Goal: Task Accomplishment & Management: Complete application form

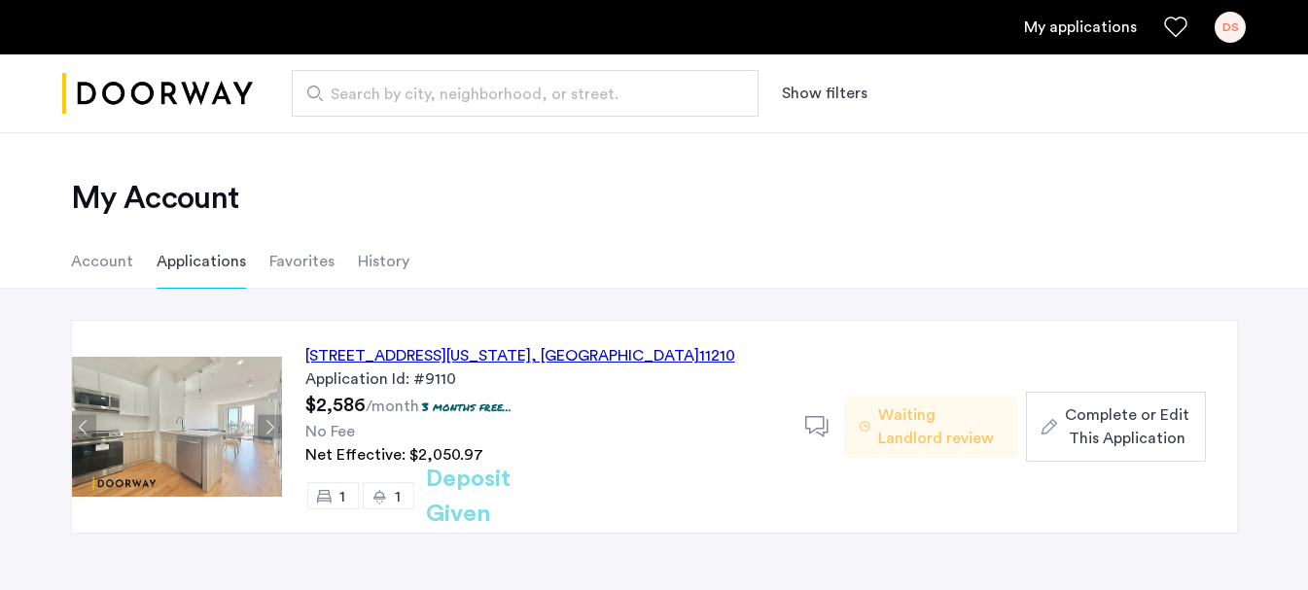
click at [266, 430] on button "Next apartment" at bounding box center [270, 427] width 24 height 24
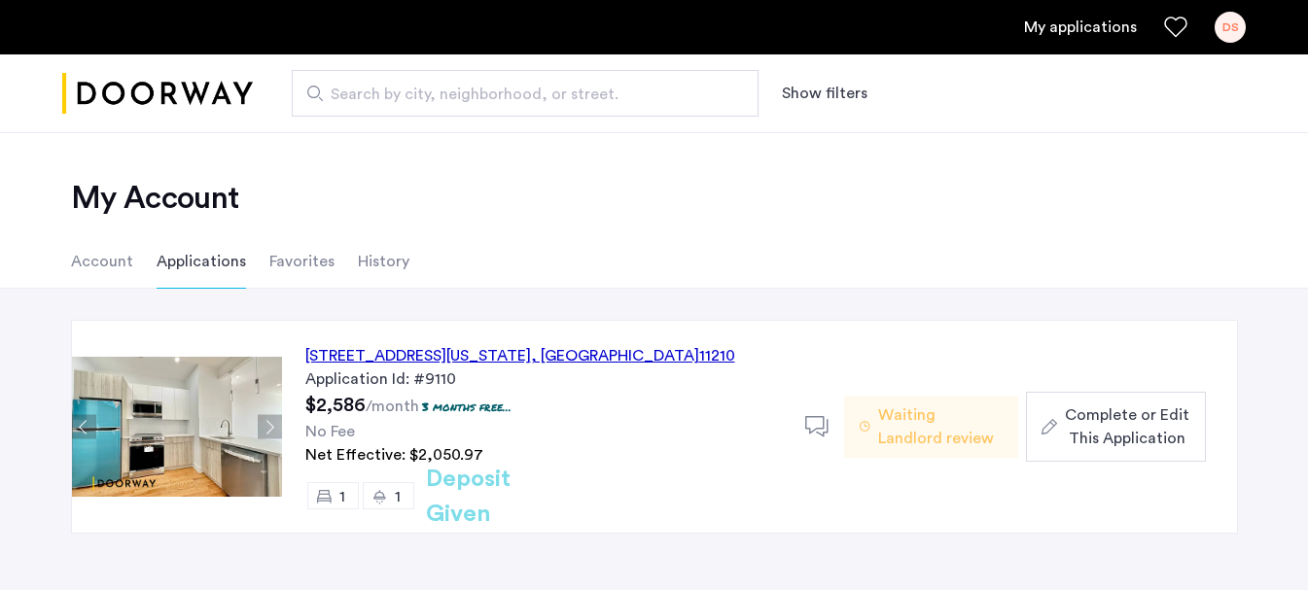
click at [228, 440] on img at bounding box center [177, 427] width 210 height 140
click at [377, 357] on div "[STREET_ADDRESS][US_STATE]" at bounding box center [520, 355] width 430 height 23
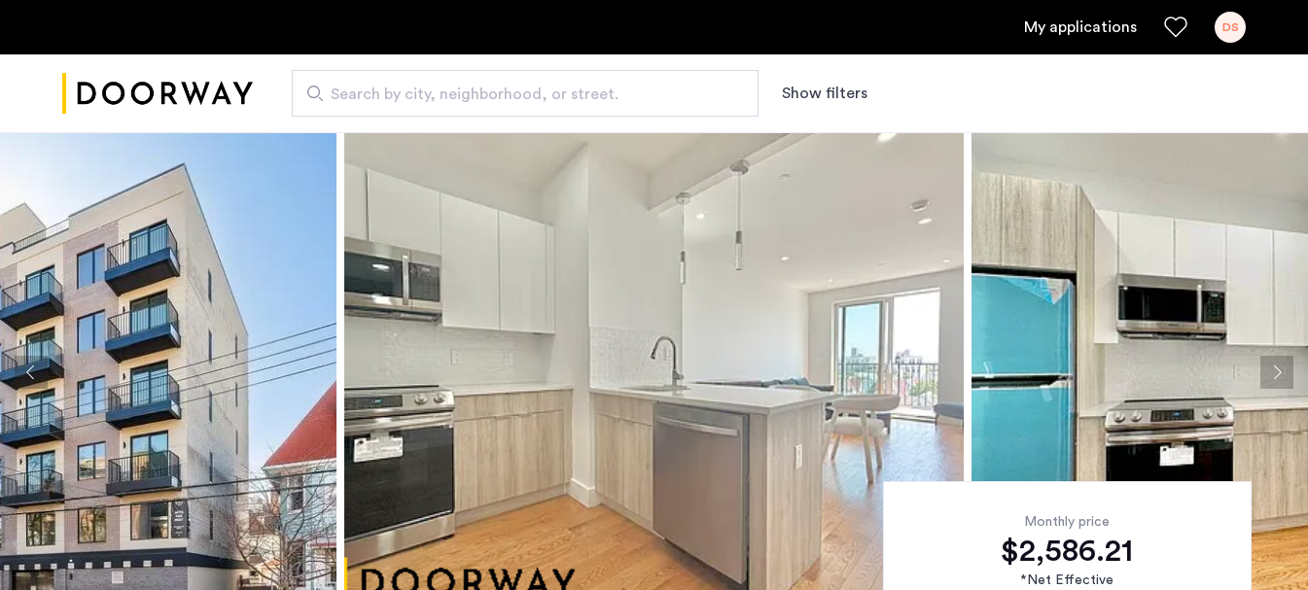
scroll to position [24, 0]
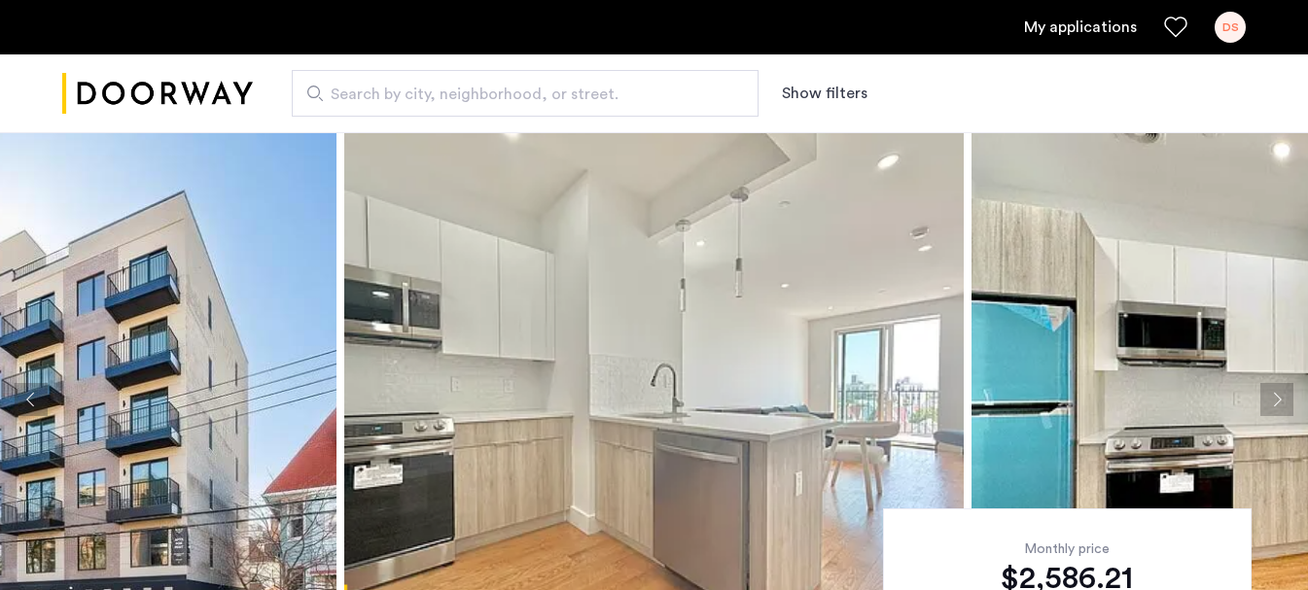
click at [215, 346] on img at bounding box center [26, 399] width 619 height 583
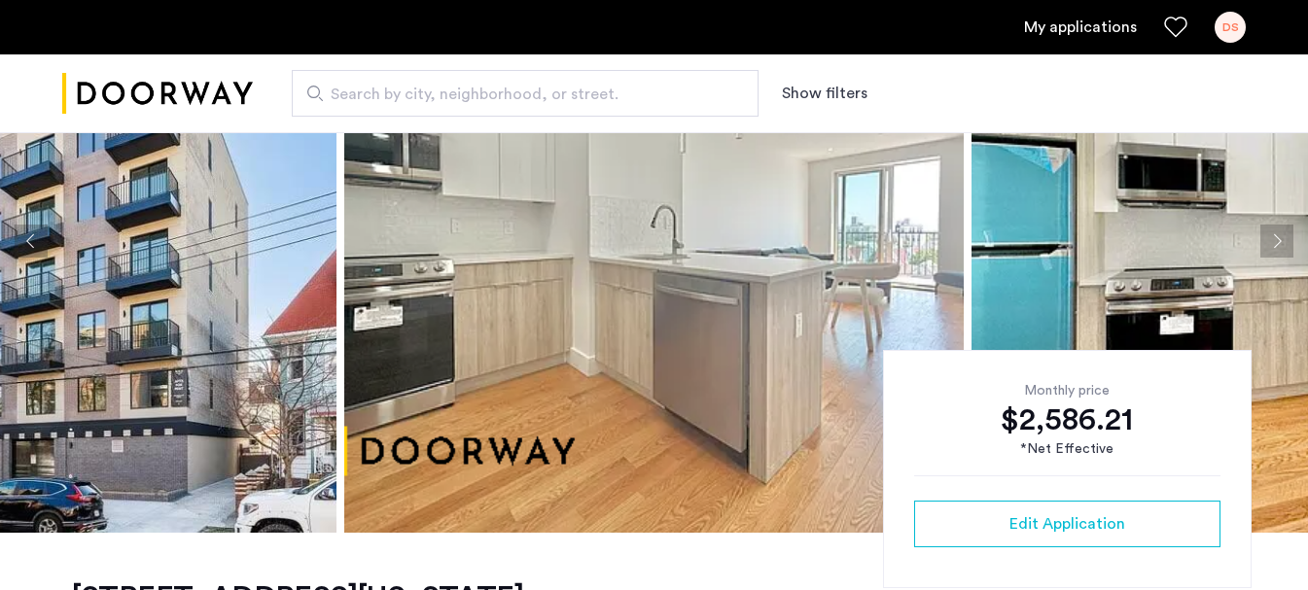
scroll to position [186, 0]
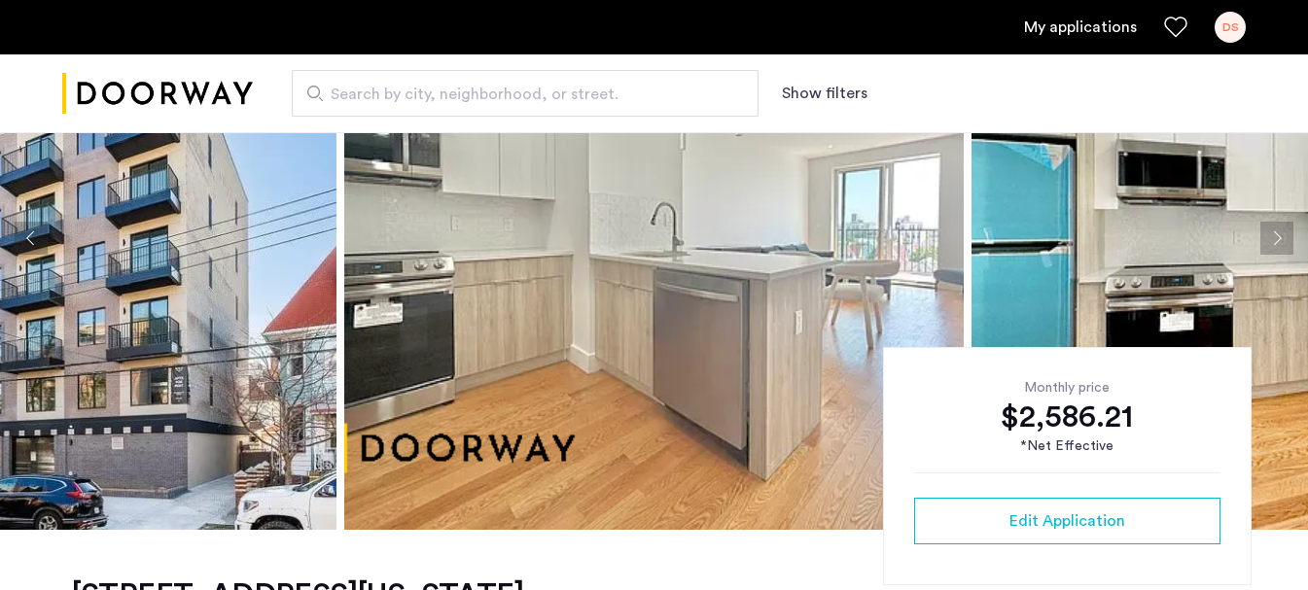
click at [1270, 239] on button "Next apartment" at bounding box center [1276, 238] width 33 height 33
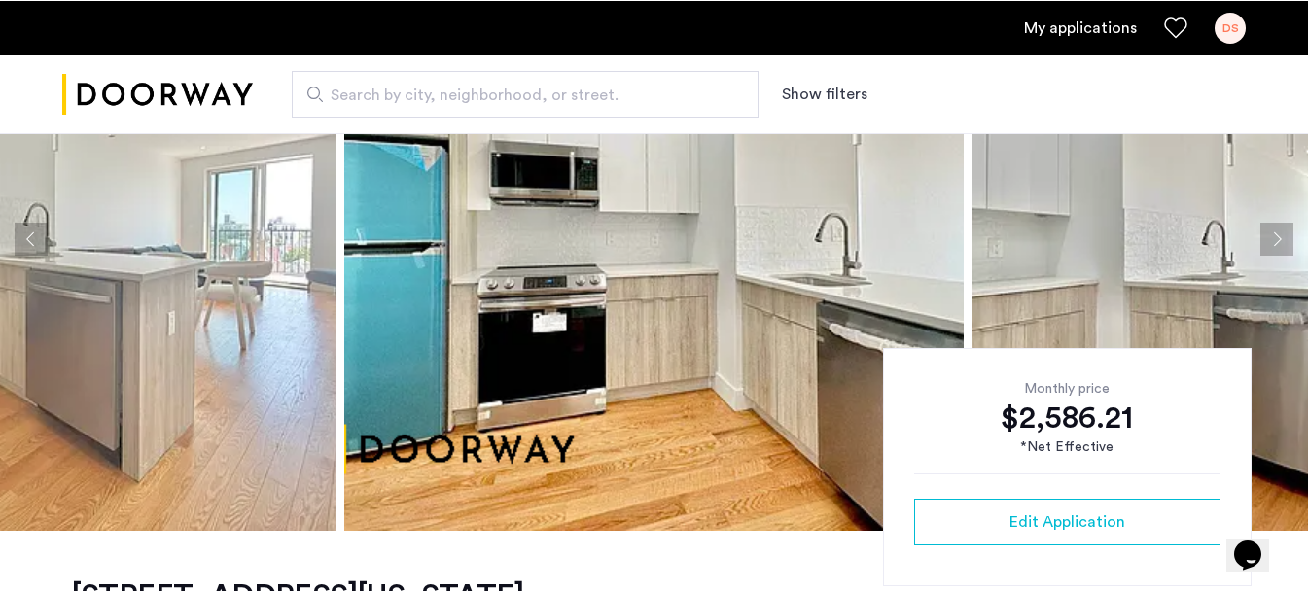
scroll to position [0, 0]
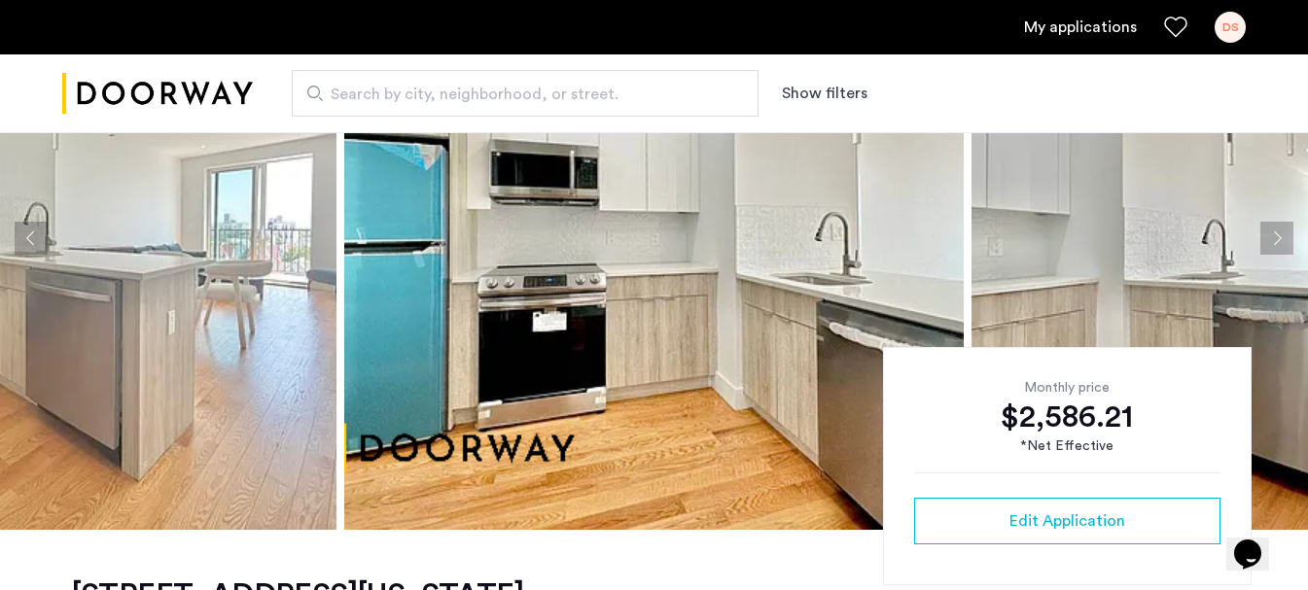
click at [1281, 236] on button "Next apartment" at bounding box center [1276, 238] width 33 height 33
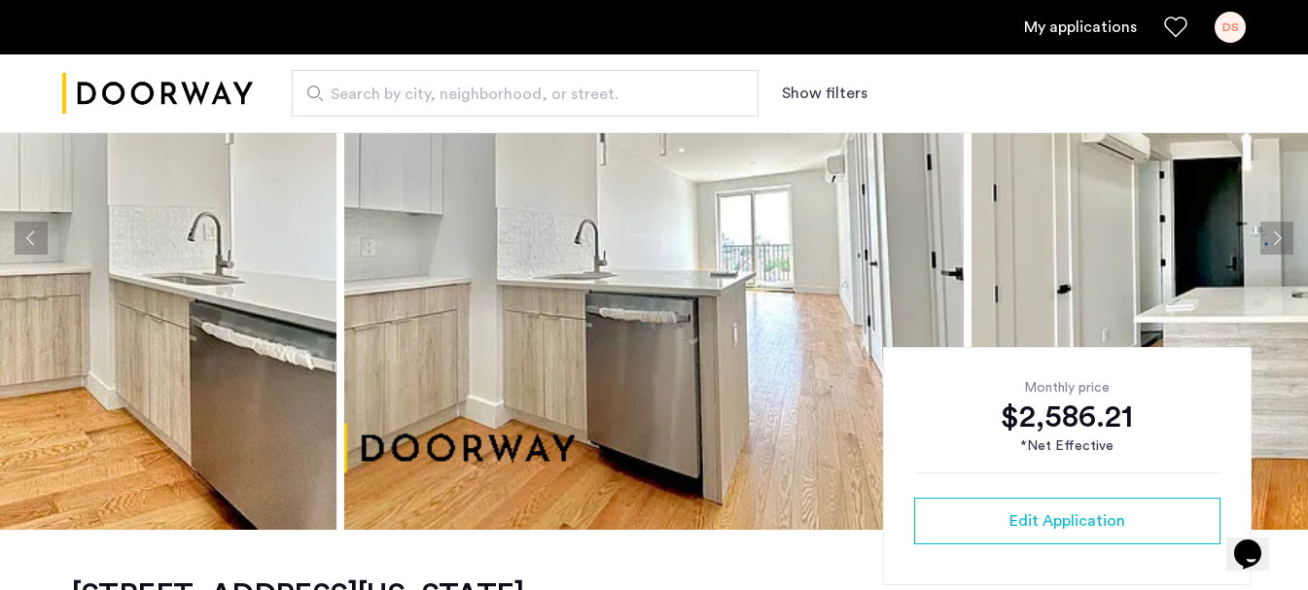
click at [1275, 235] on button "Next apartment" at bounding box center [1276, 238] width 33 height 33
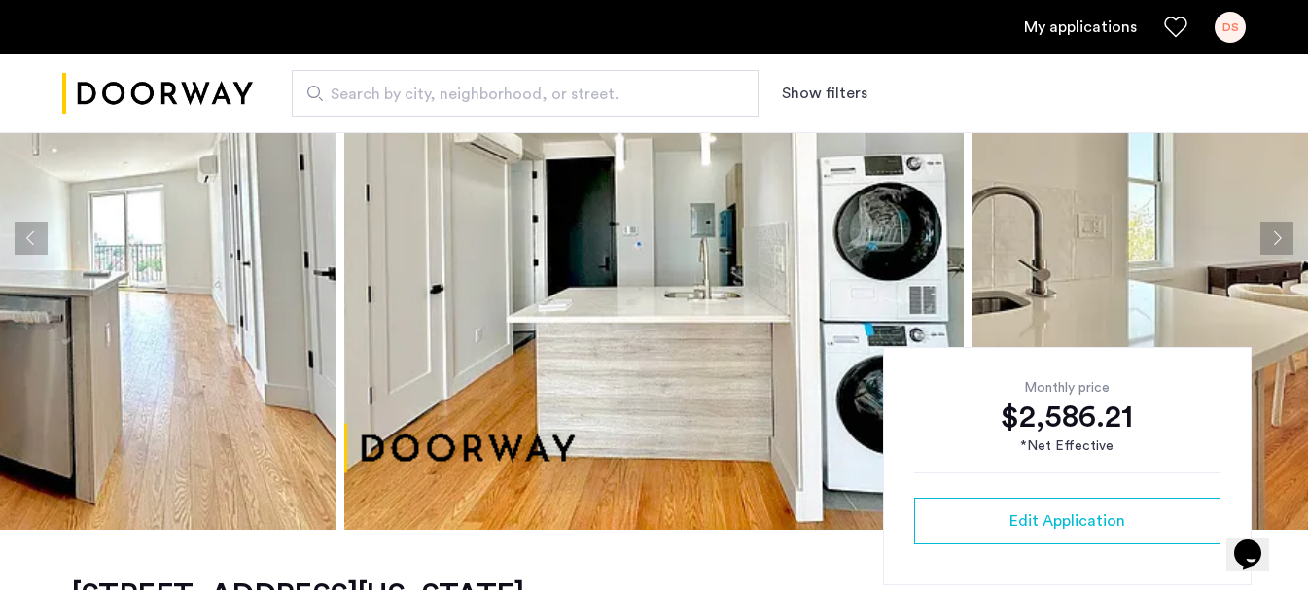
click at [1275, 235] on button "Next apartment" at bounding box center [1276, 238] width 33 height 33
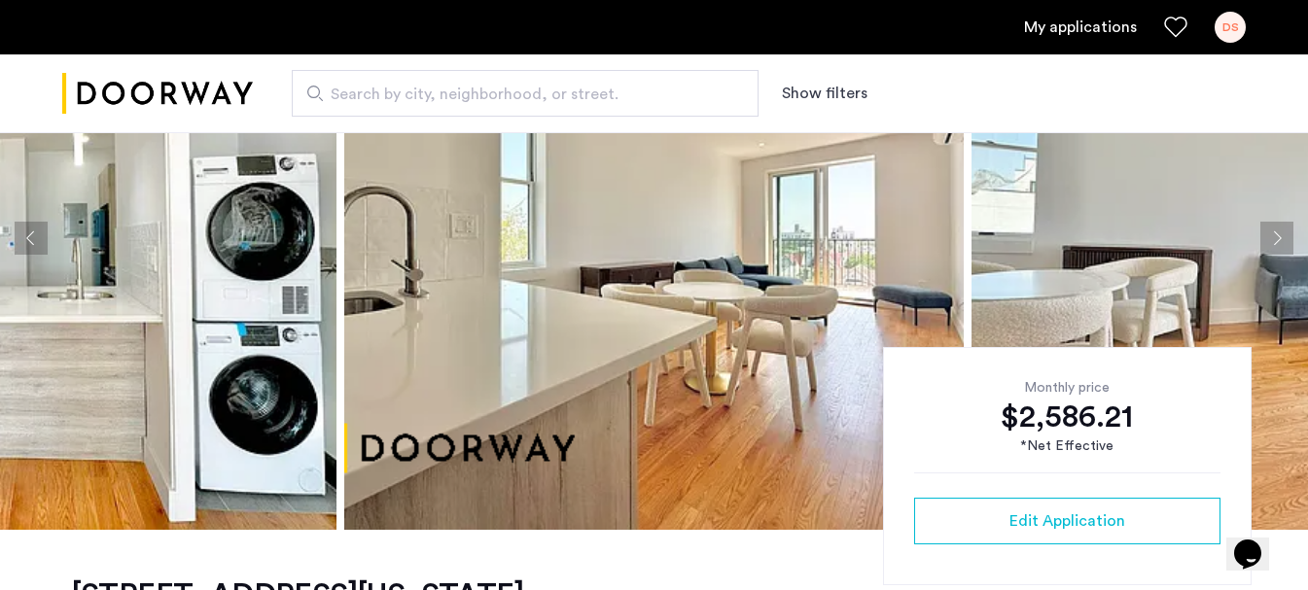
click at [1275, 236] on button "Next apartment" at bounding box center [1276, 238] width 33 height 33
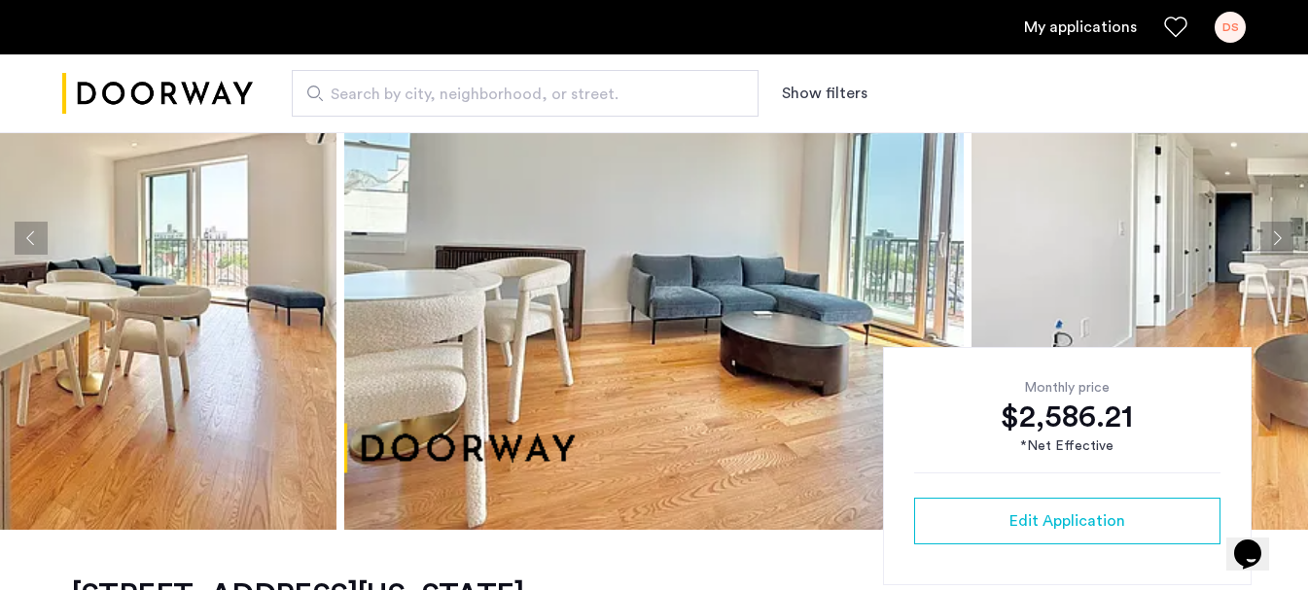
click at [1275, 236] on button "Next apartment" at bounding box center [1276, 238] width 33 height 33
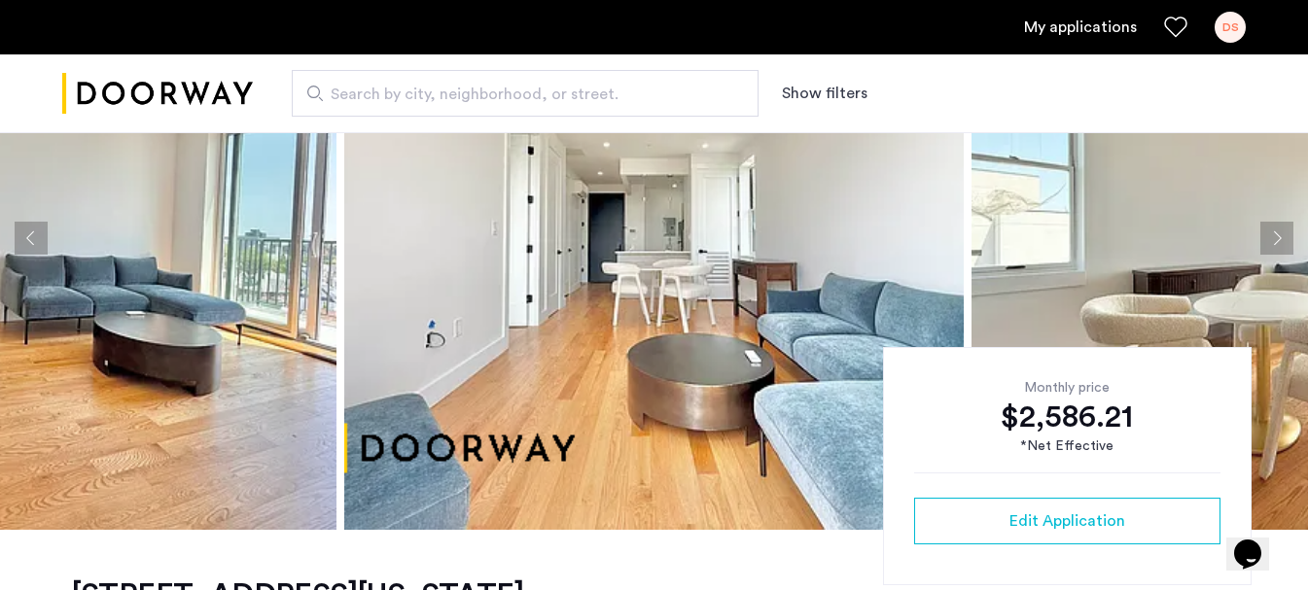
click at [1275, 236] on button "Next apartment" at bounding box center [1276, 238] width 33 height 33
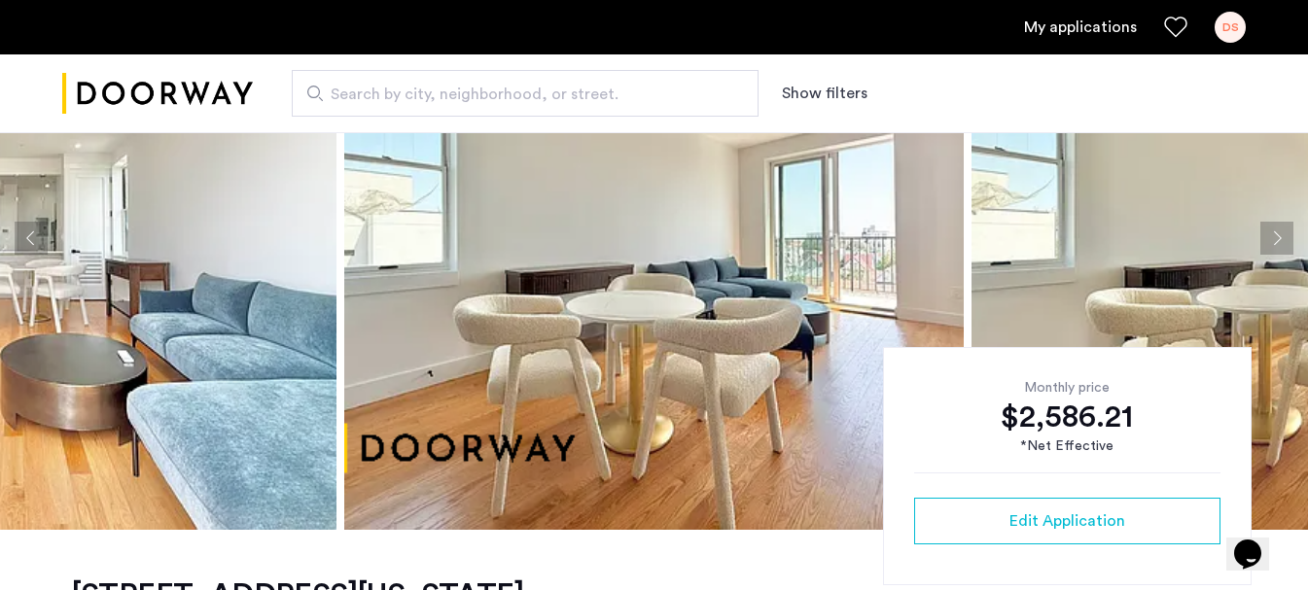
click at [1275, 236] on button "Next apartment" at bounding box center [1276, 238] width 33 height 33
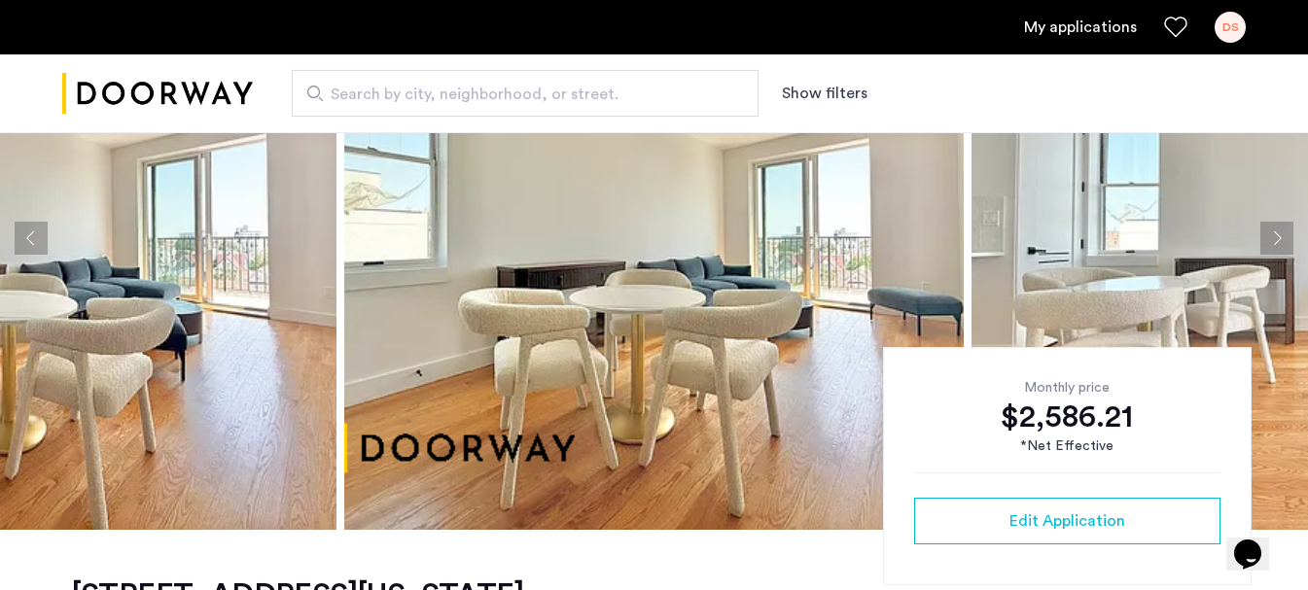
click at [1275, 236] on button "Next apartment" at bounding box center [1276, 238] width 33 height 33
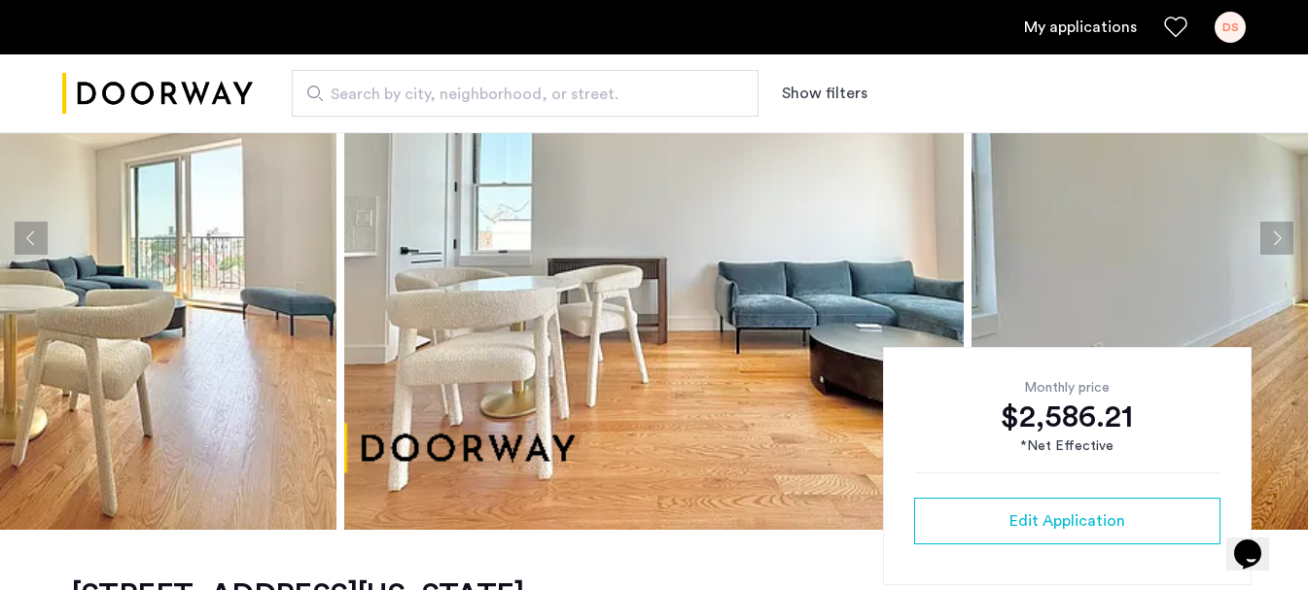
click at [1275, 236] on button "Next apartment" at bounding box center [1276, 238] width 33 height 33
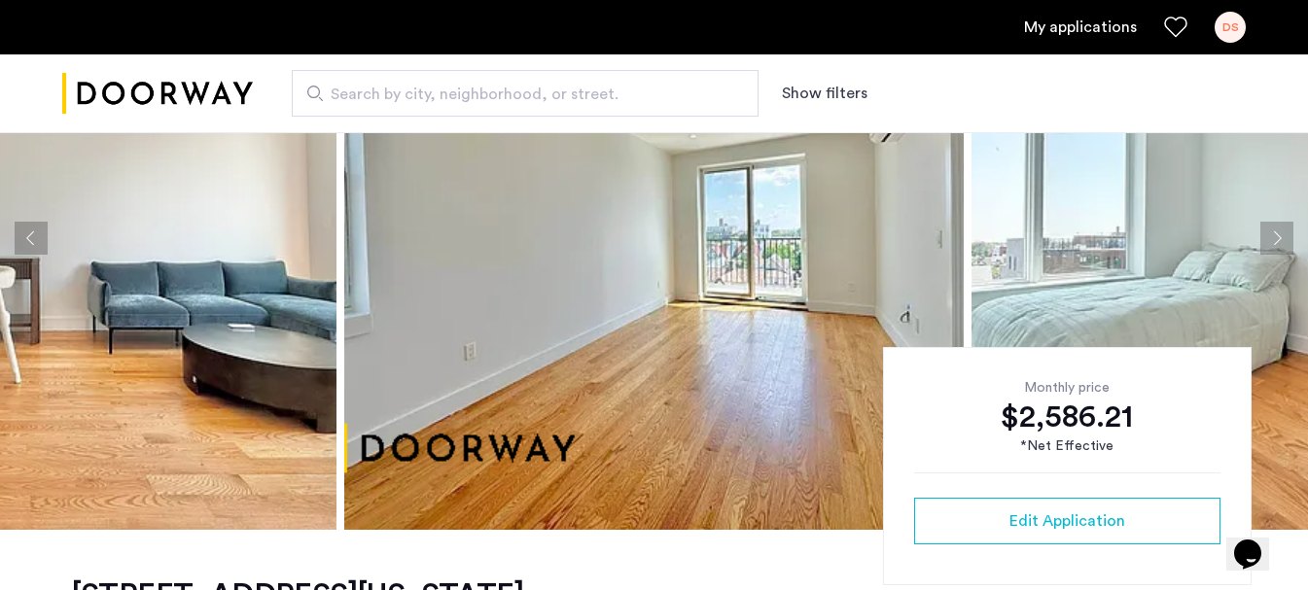
click at [1275, 236] on button "Next apartment" at bounding box center [1276, 238] width 33 height 33
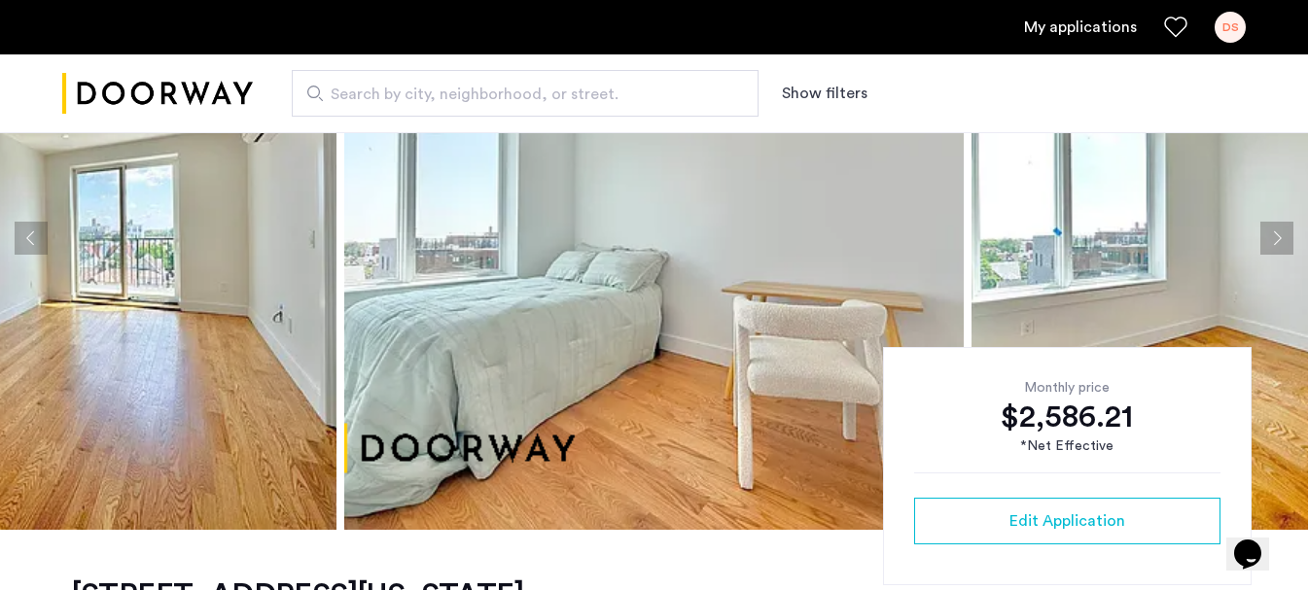
click at [1275, 236] on button "Next apartment" at bounding box center [1276, 238] width 33 height 33
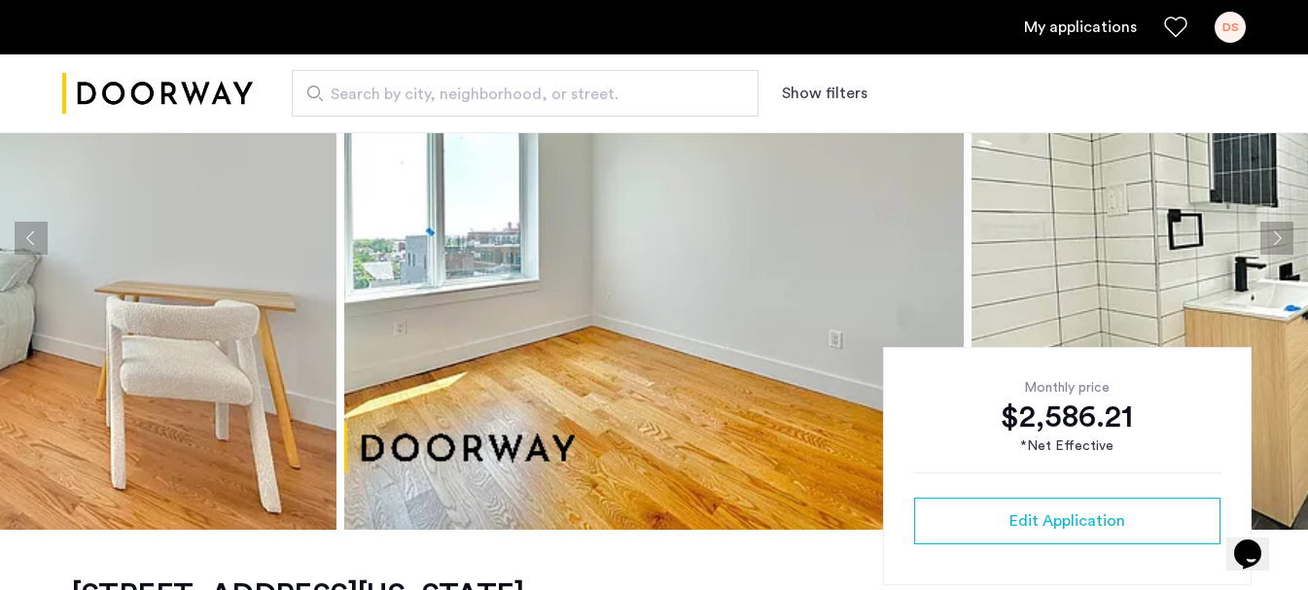
click at [1275, 236] on button "Next apartment" at bounding box center [1276, 238] width 33 height 33
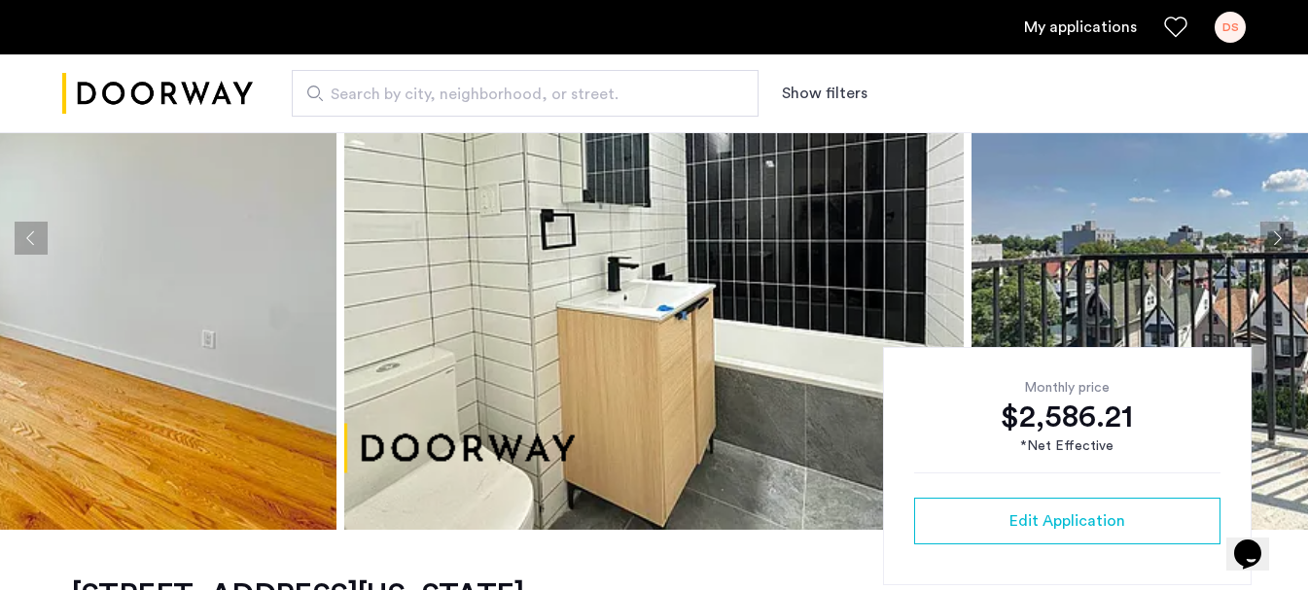
click at [1275, 236] on button "Next apartment" at bounding box center [1276, 238] width 33 height 33
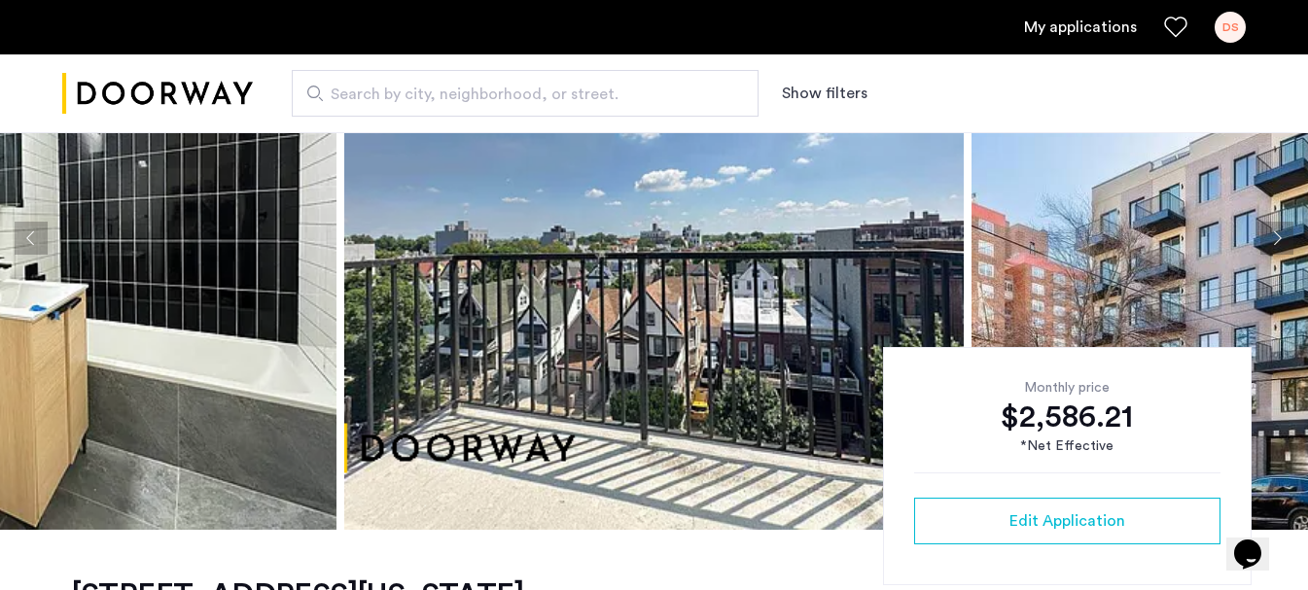
click at [1275, 236] on button "Next apartment" at bounding box center [1276, 238] width 33 height 33
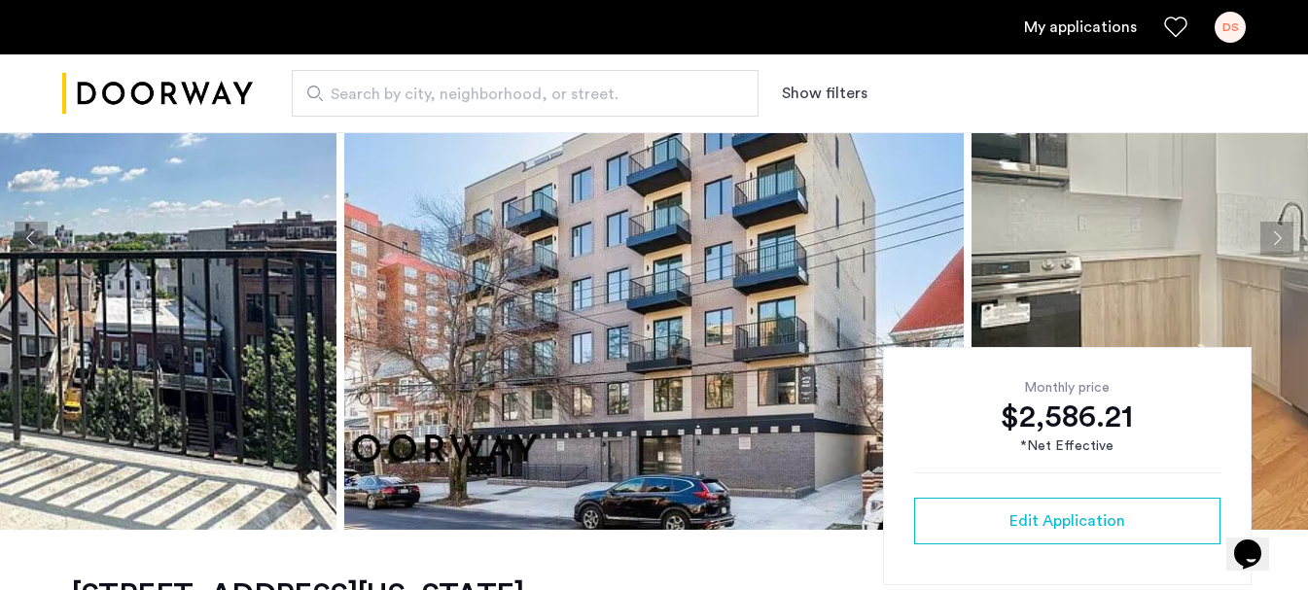
click at [1274, 237] on button "Next apartment" at bounding box center [1276, 238] width 33 height 33
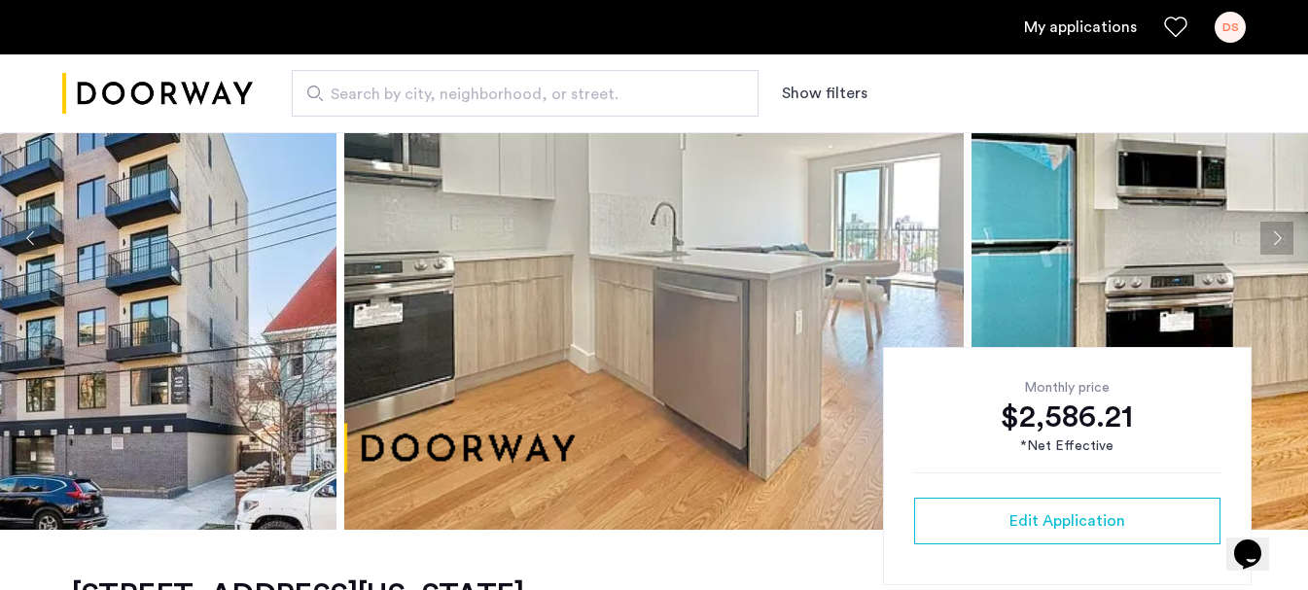
click at [1272, 241] on button "Next apartment" at bounding box center [1276, 238] width 33 height 33
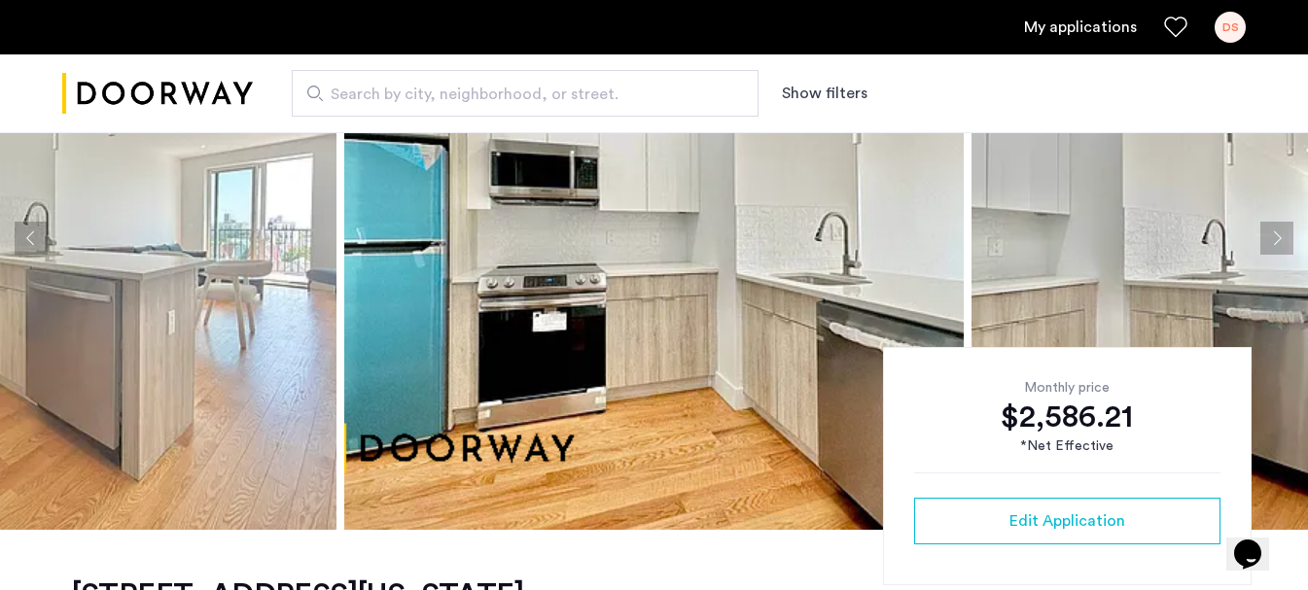
click at [1272, 241] on button "Next apartment" at bounding box center [1276, 238] width 33 height 33
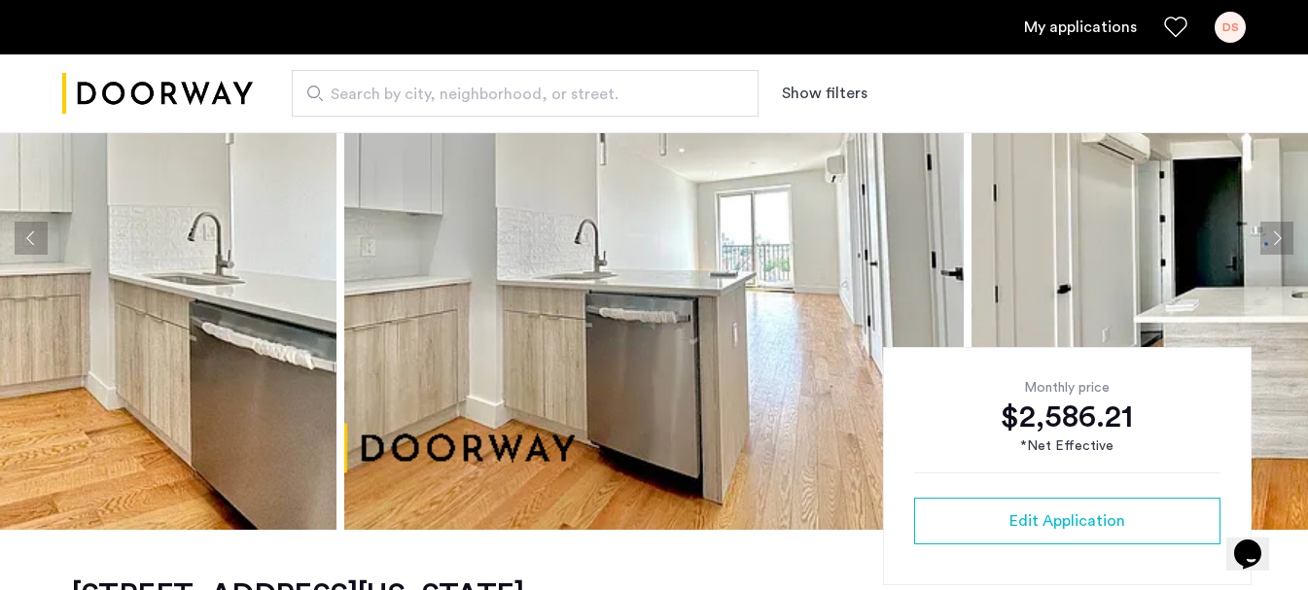
click at [1272, 241] on button "Next apartment" at bounding box center [1276, 238] width 33 height 33
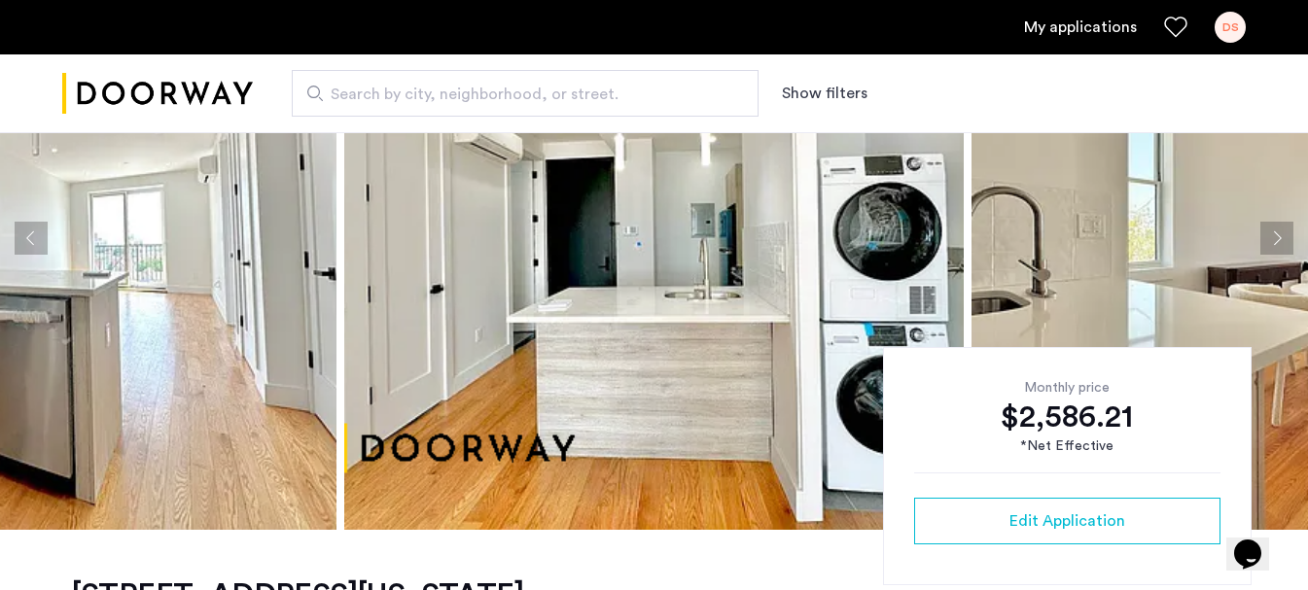
click at [1272, 241] on button "Next apartment" at bounding box center [1276, 238] width 33 height 33
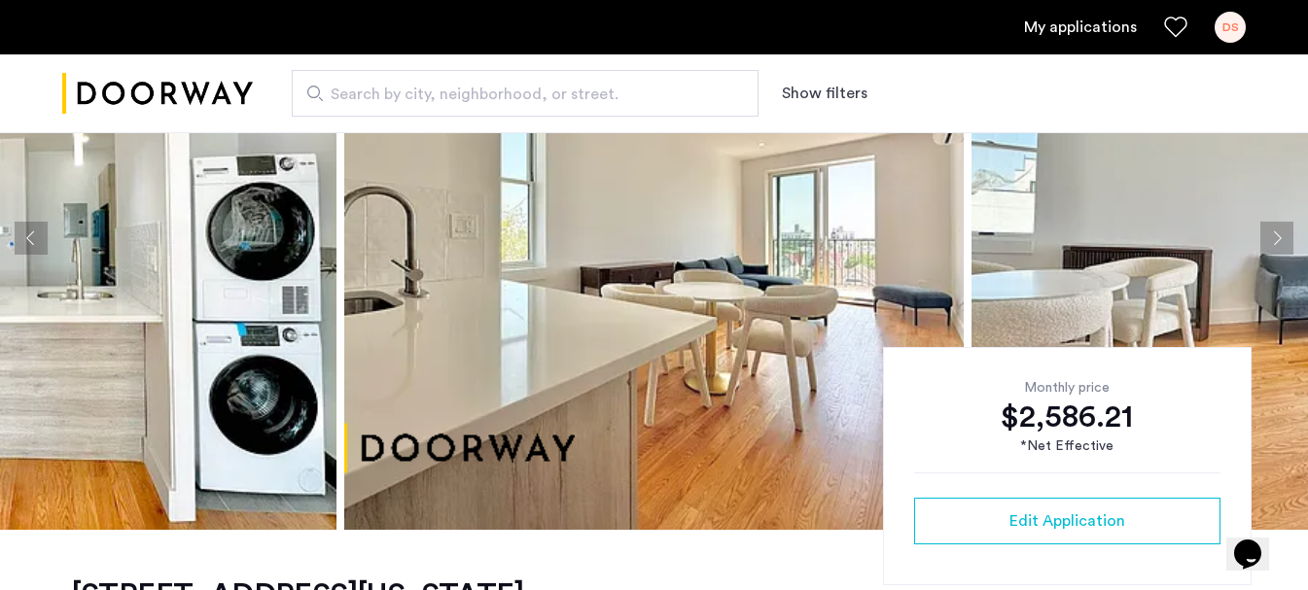
click at [1272, 241] on button "Next apartment" at bounding box center [1276, 238] width 33 height 33
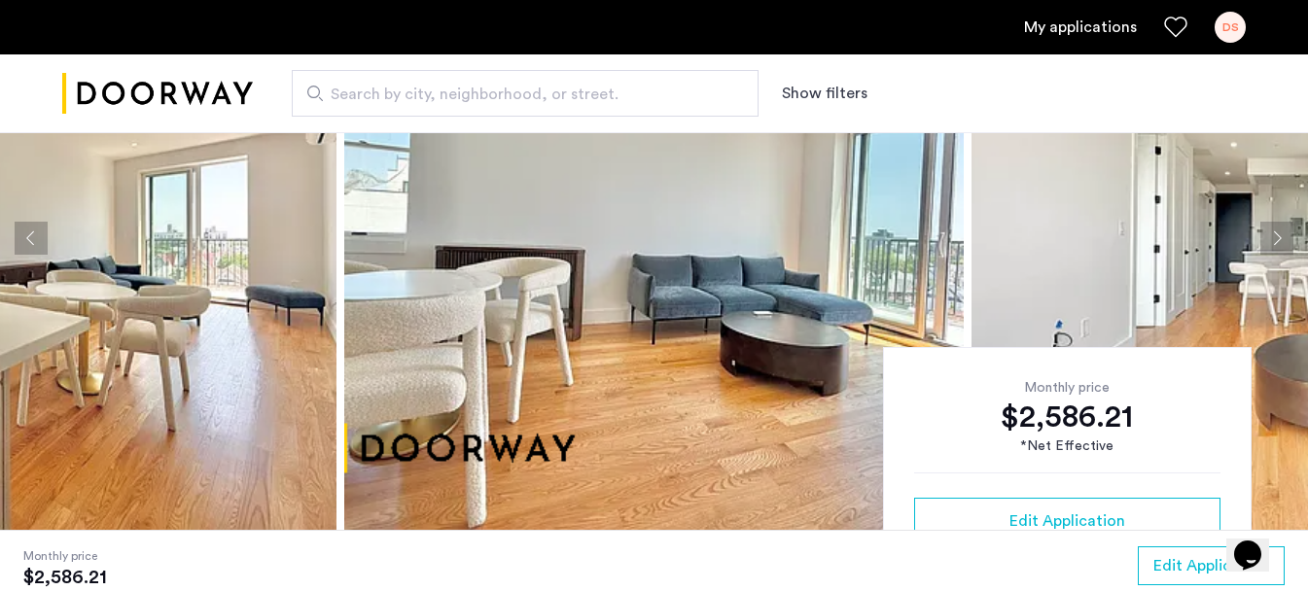
click at [33, 235] on button "Previous apartment" at bounding box center [31, 238] width 33 height 33
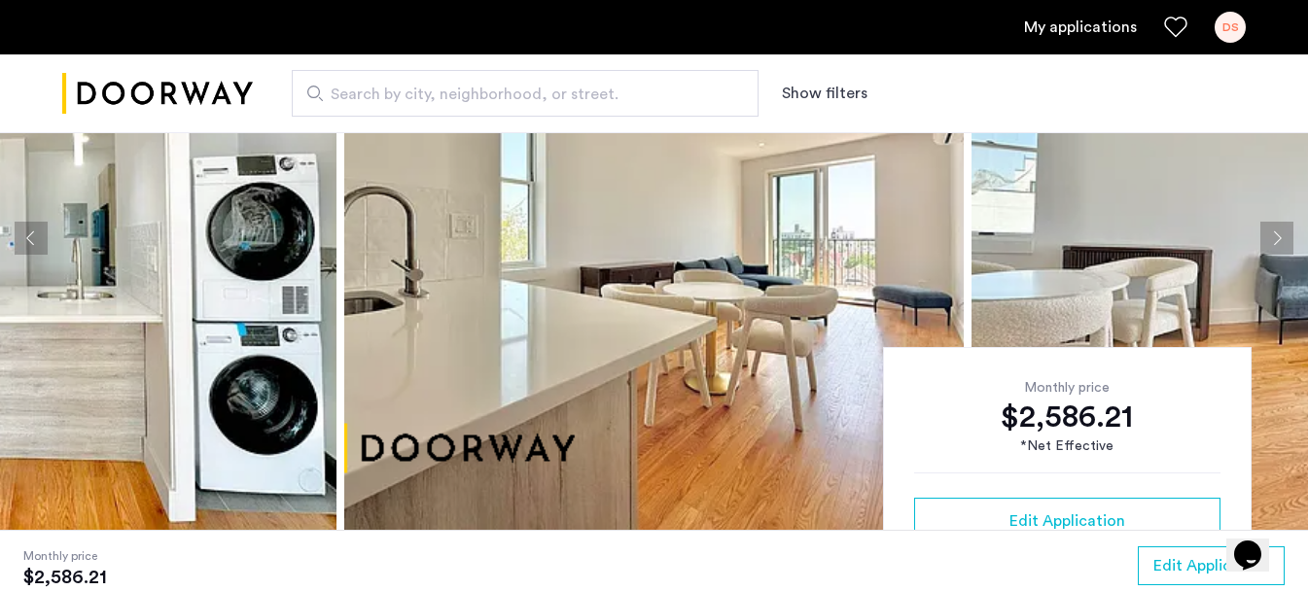
click at [38, 236] on button "Previous apartment" at bounding box center [31, 238] width 33 height 33
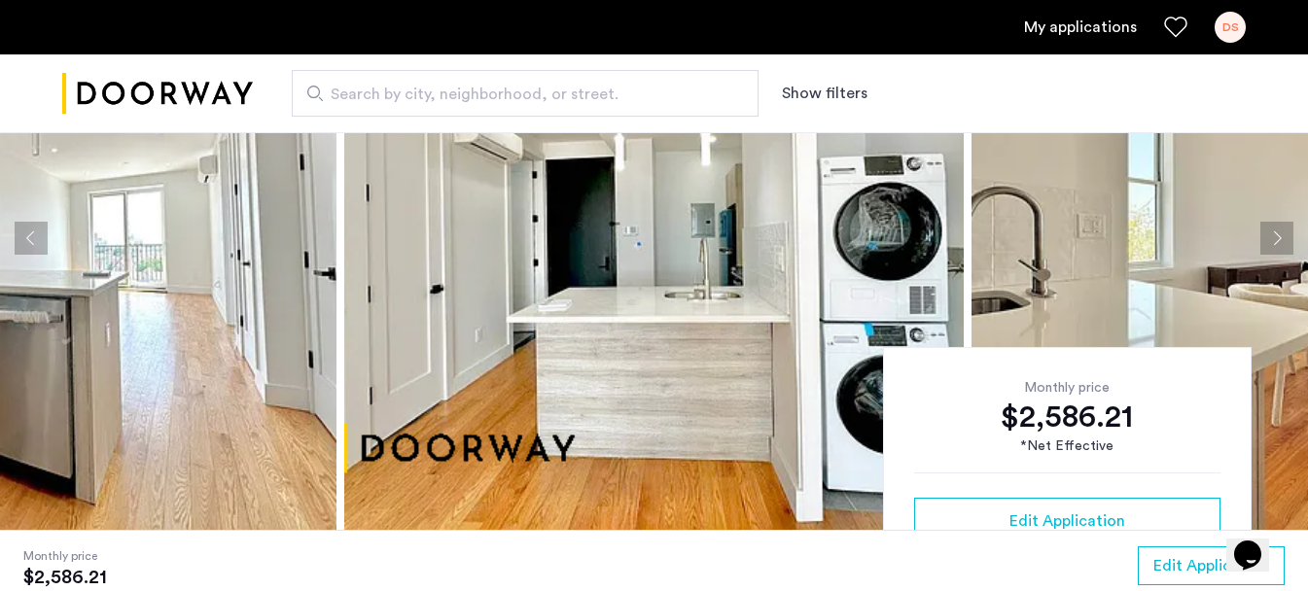
click at [38, 236] on button "Previous apartment" at bounding box center [31, 238] width 33 height 33
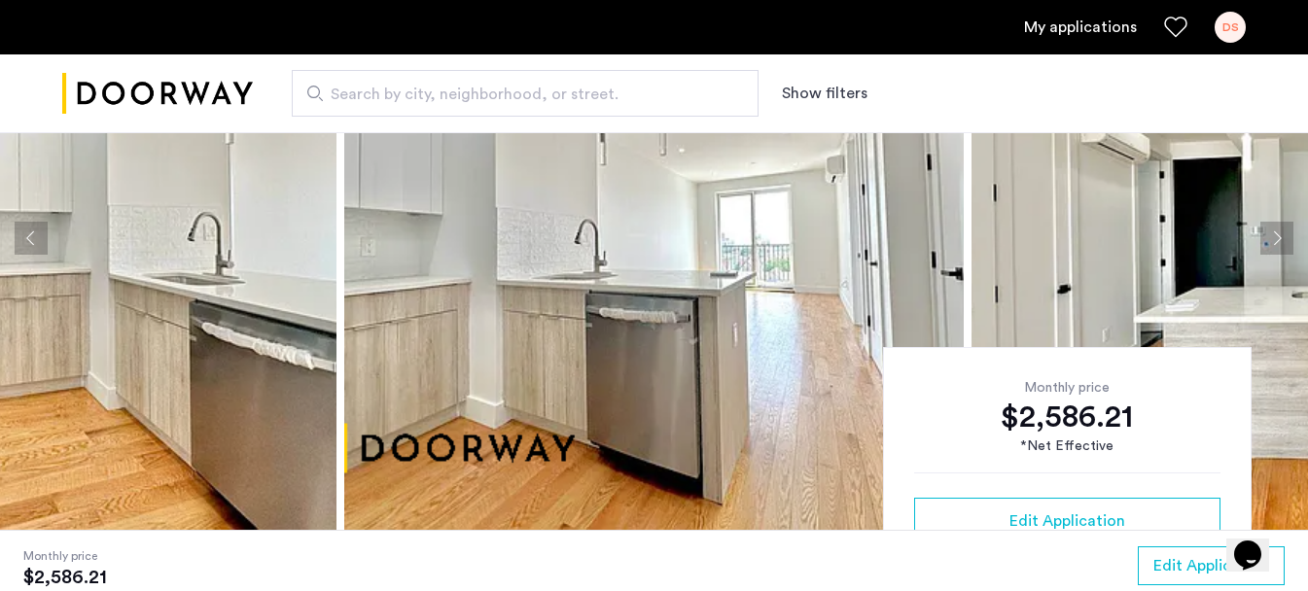
click at [38, 236] on button "Previous apartment" at bounding box center [31, 238] width 33 height 33
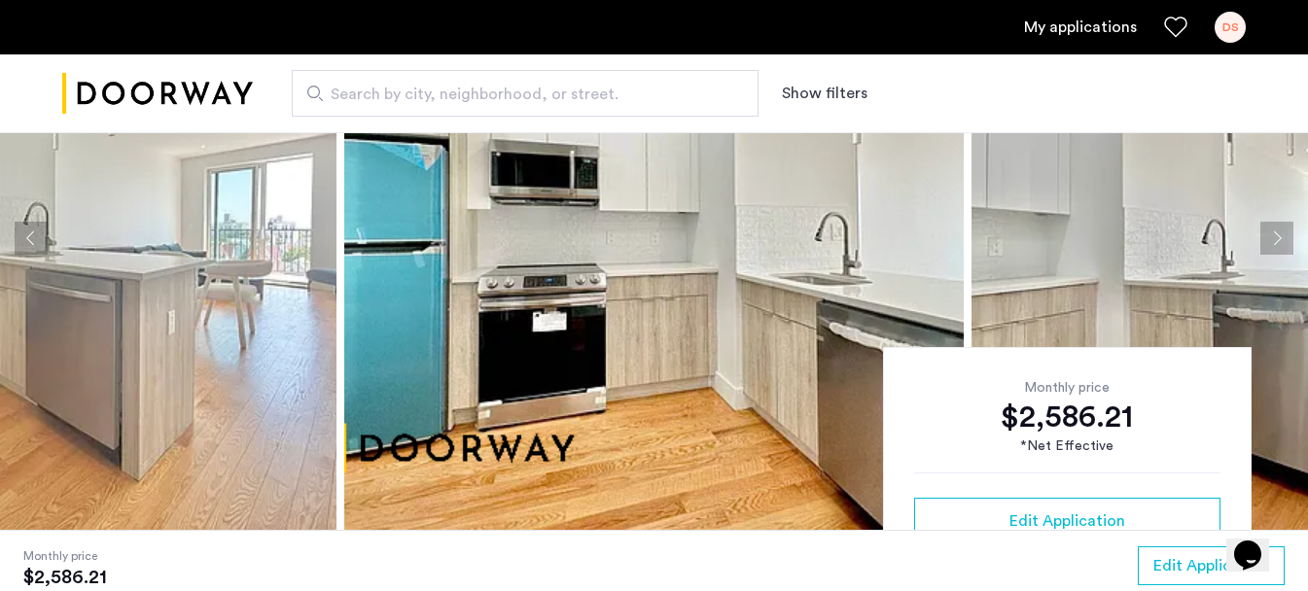
click at [38, 236] on button "Previous apartment" at bounding box center [31, 238] width 33 height 33
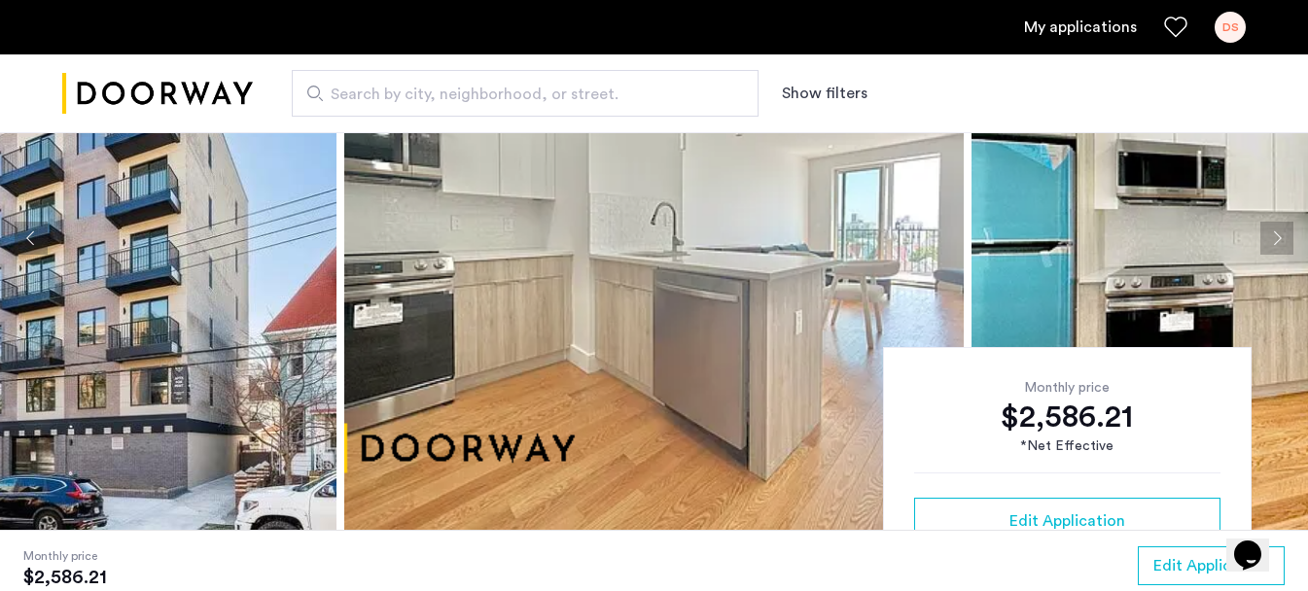
click at [38, 236] on button "Previous apartment" at bounding box center [31, 238] width 33 height 33
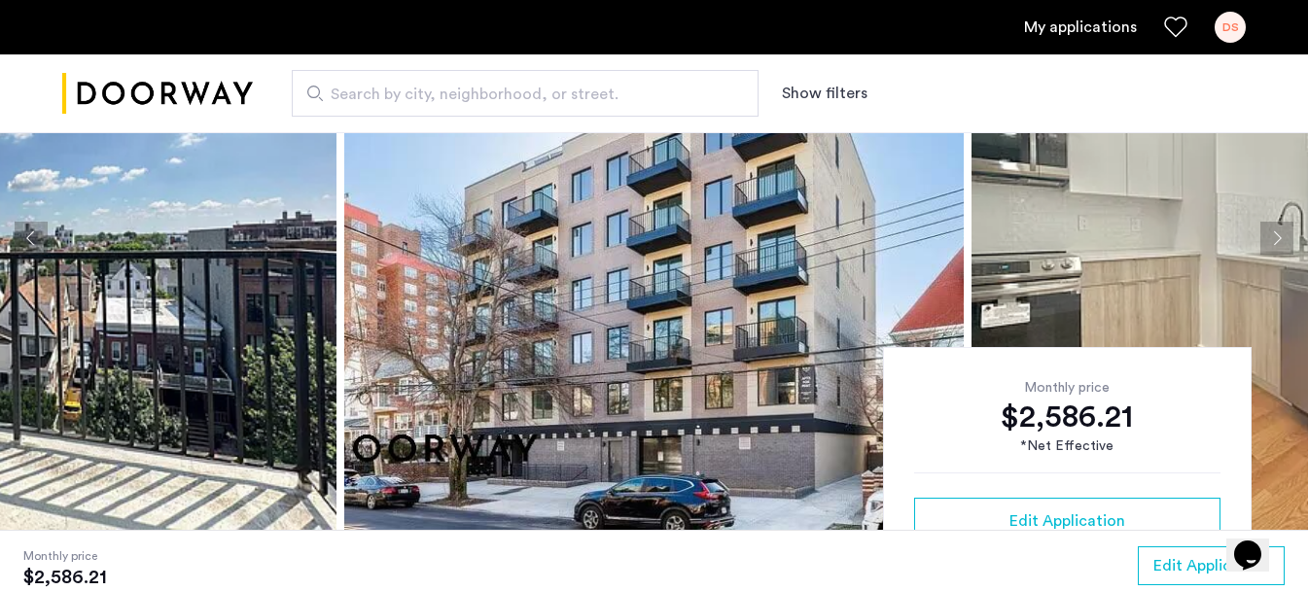
click at [38, 236] on button "Previous apartment" at bounding box center [31, 238] width 33 height 33
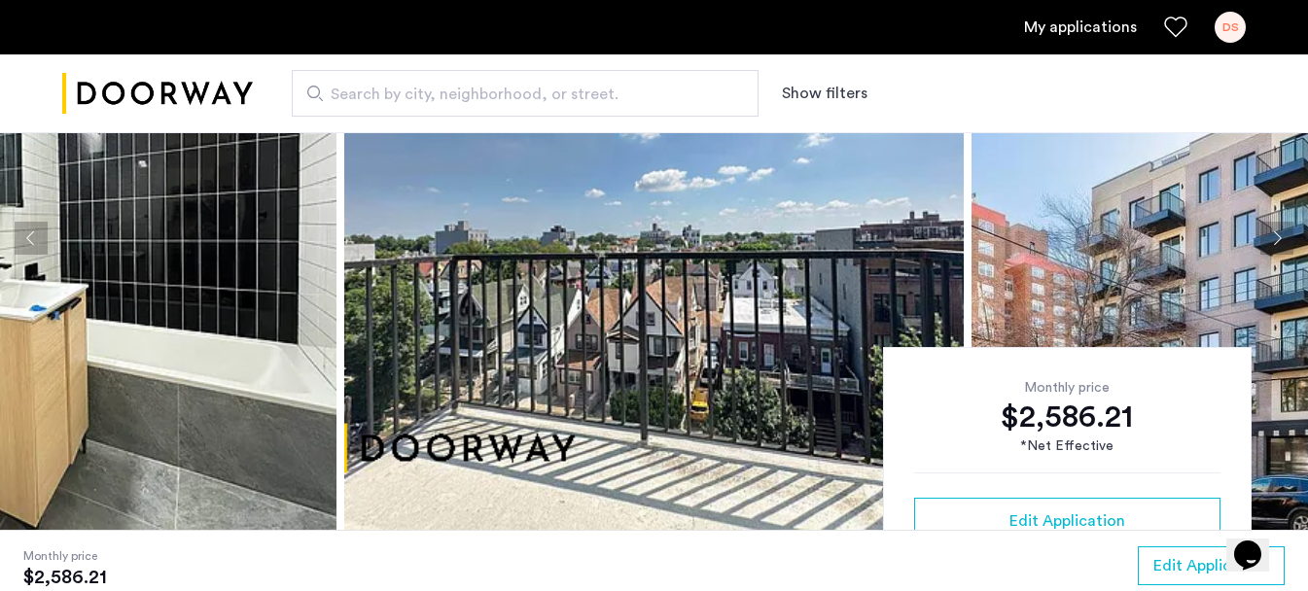
click at [38, 236] on button "Previous apartment" at bounding box center [31, 238] width 33 height 33
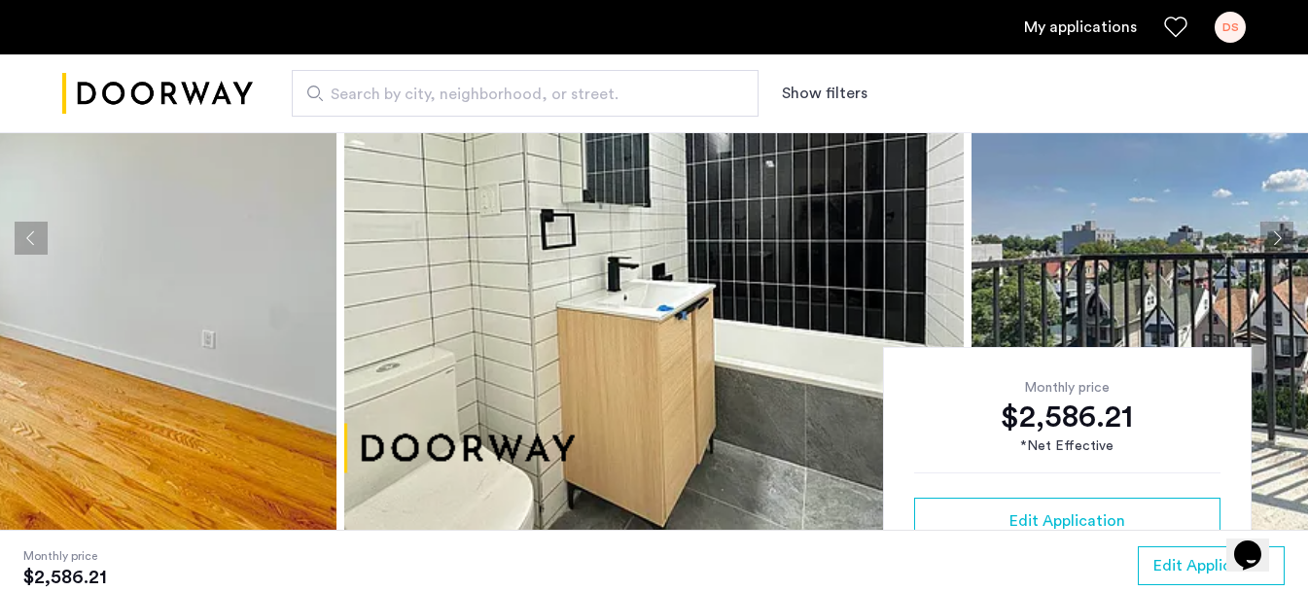
click at [38, 236] on button "Previous apartment" at bounding box center [31, 238] width 33 height 33
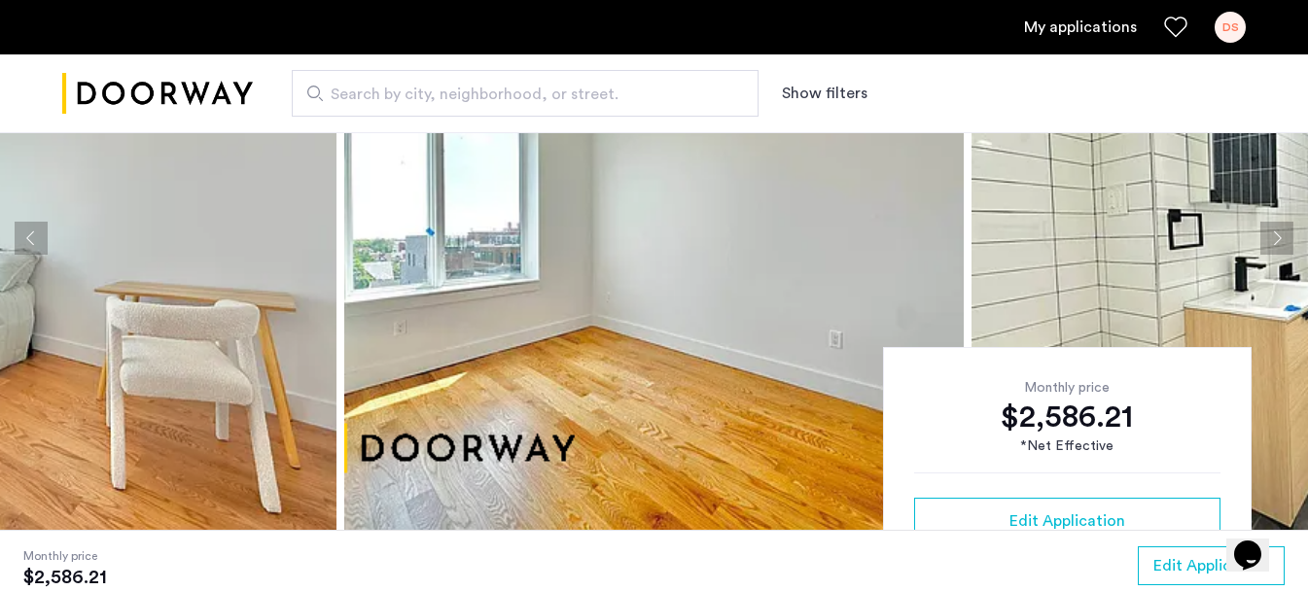
click at [38, 236] on button "Previous apartment" at bounding box center [31, 238] width 33 height 33
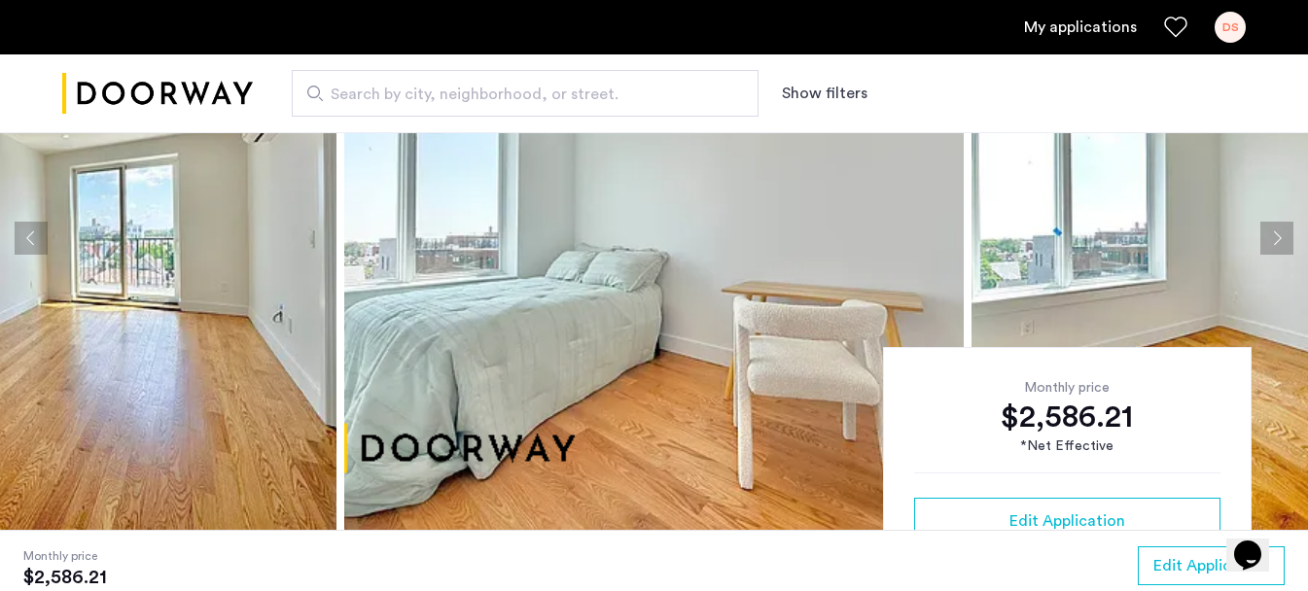
click at [38, 236] on button "Previous apartment" at bounding box center [31, 238] width 33 height 33
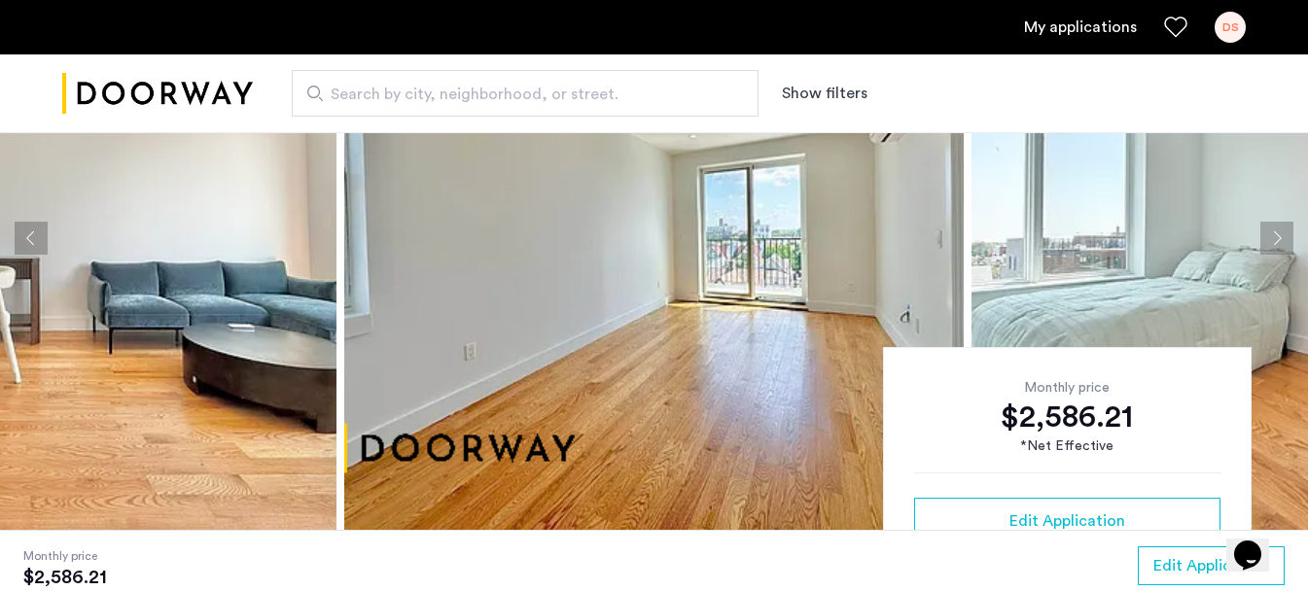
click at [38, 236] on button "Previous apartment" at bounding box center [31, 238] width 33 height 33
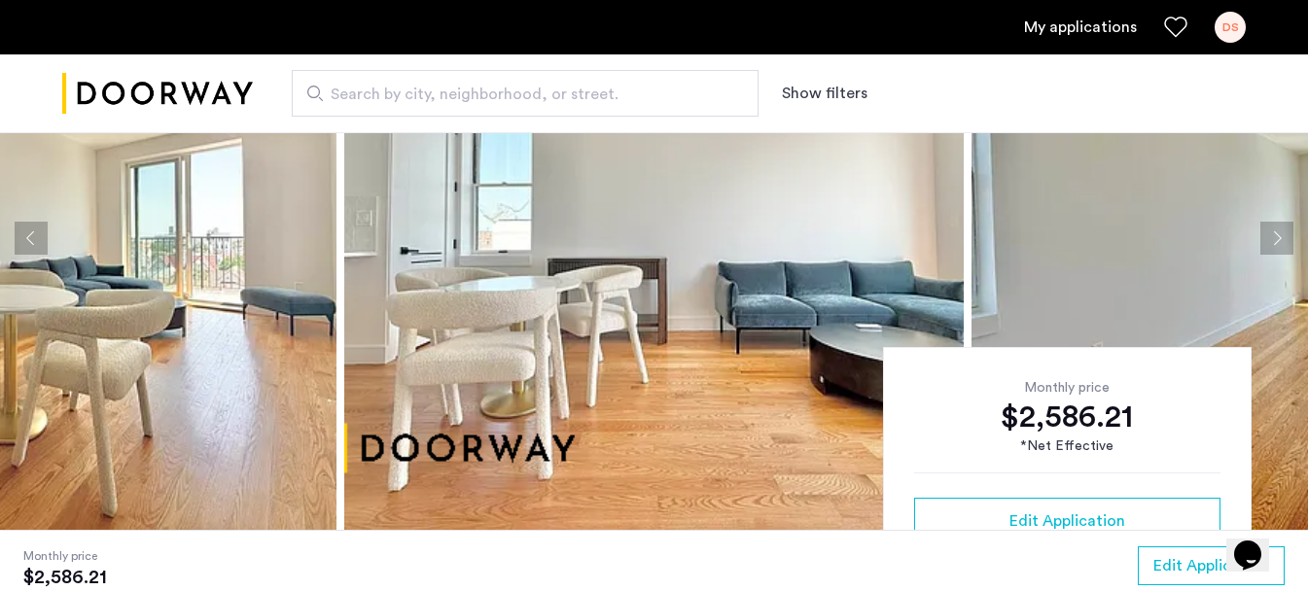
click at [38, 236] on button "Previous apartment" at bounding box center [31, 238] width 33 height 33
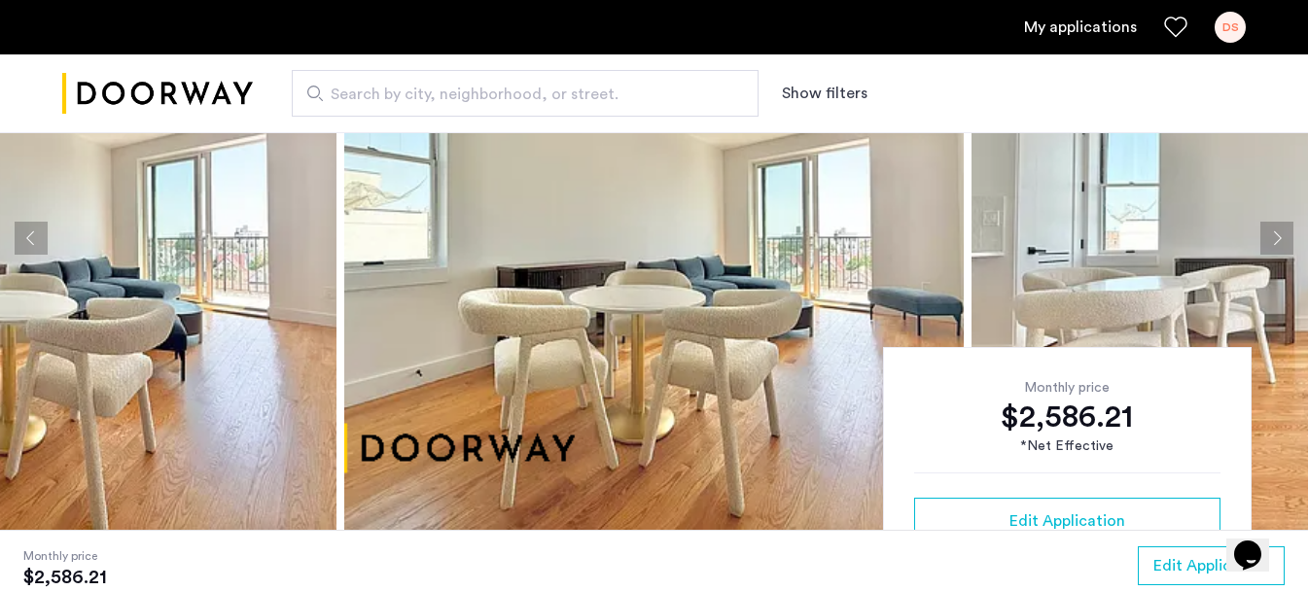
click at [38, 236] on button "Previous apartment" at bounding box center [31, 238] width 33 height 33
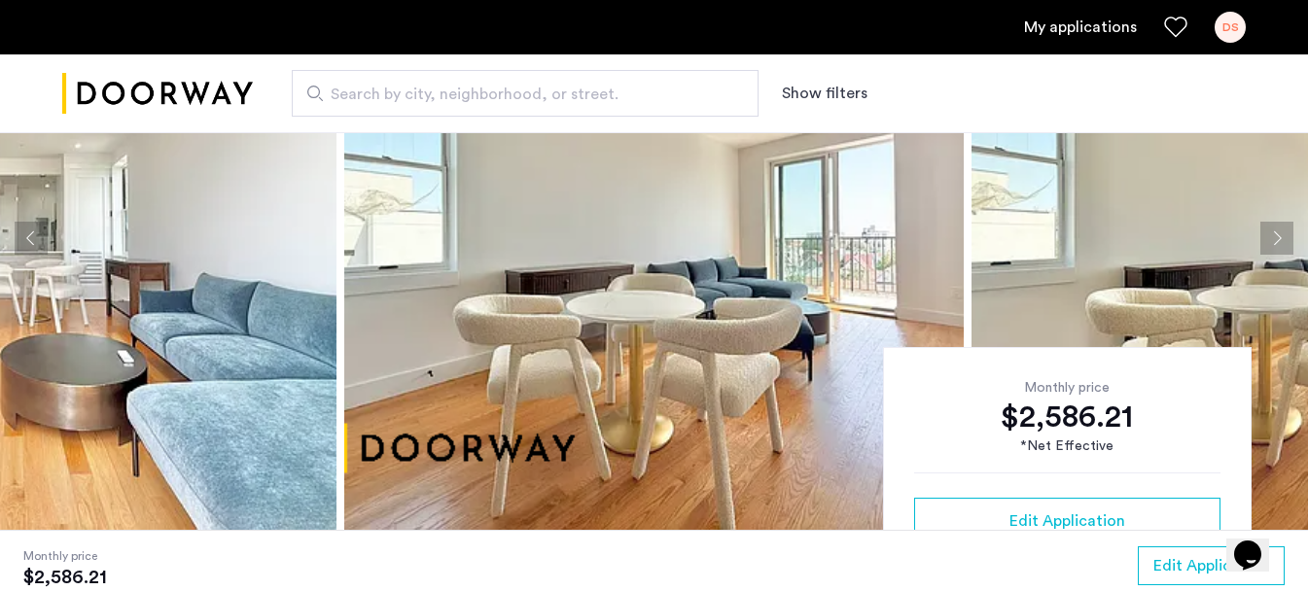
click at [38, 236] on button "Previous apartment" at bounding box center [31, 238] width 33 height 33
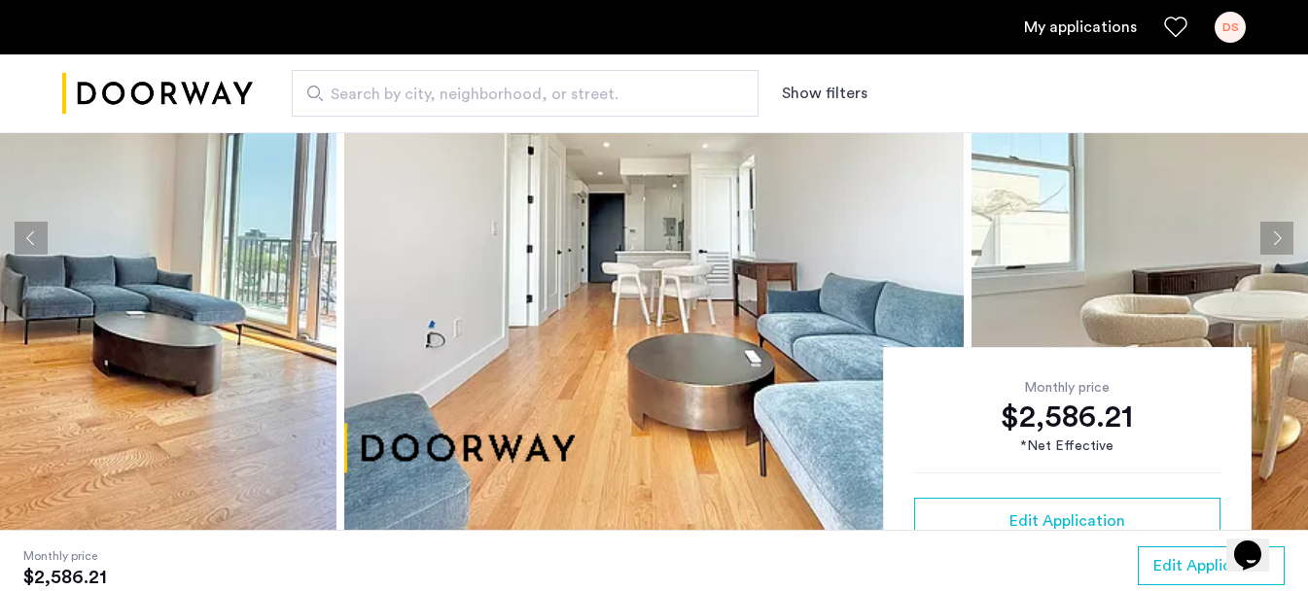
click at [38, 236] on button "Previous apartment" at bounding box center [31, 238] width 33 height 33
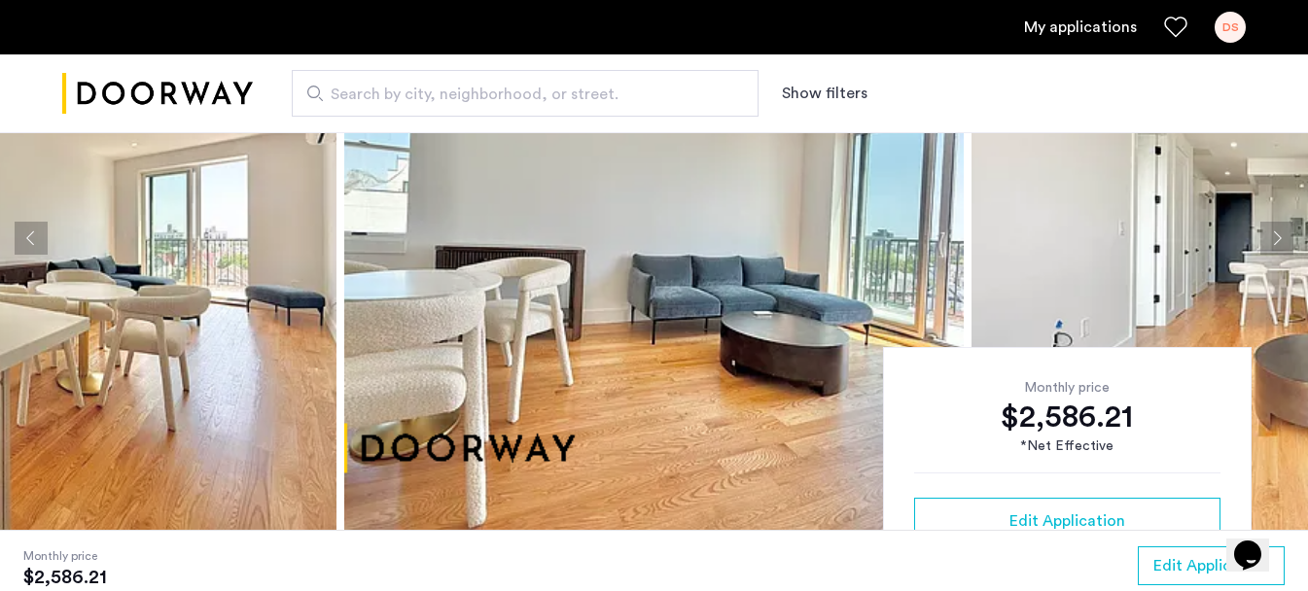
click at [38, 236] on button "Previous apartment" at bounding box center [31, 238] width 33 height 33
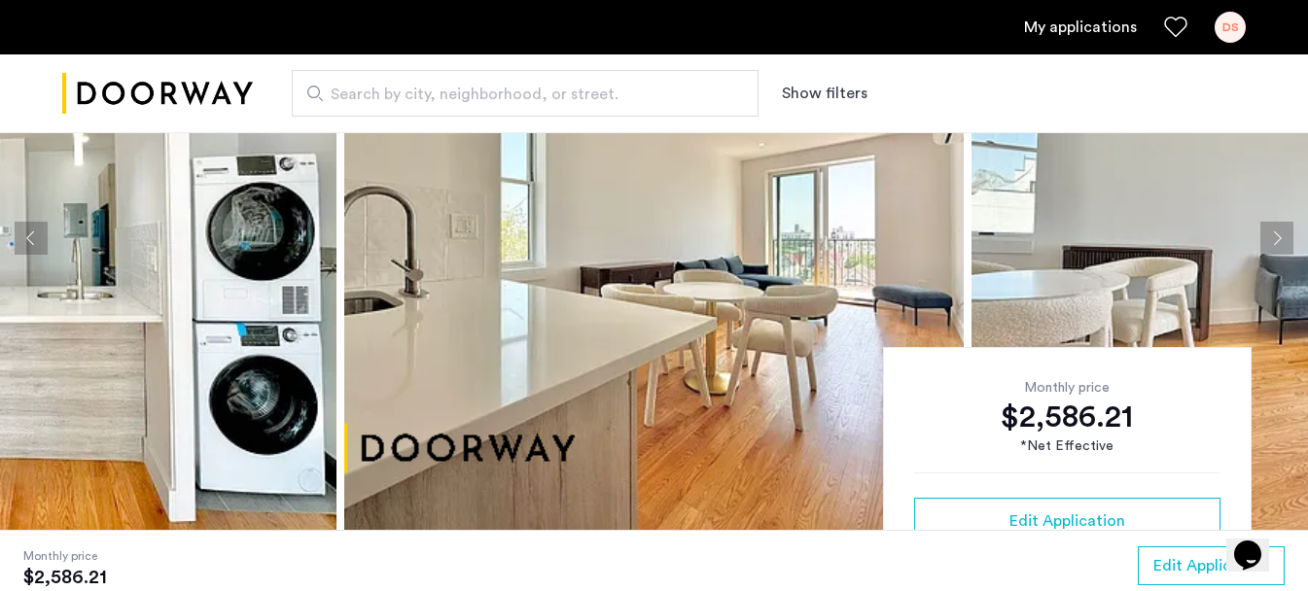
click at [38, 236] on button "Previous apartment" at bounding box center [31, 238] width 33 height 33
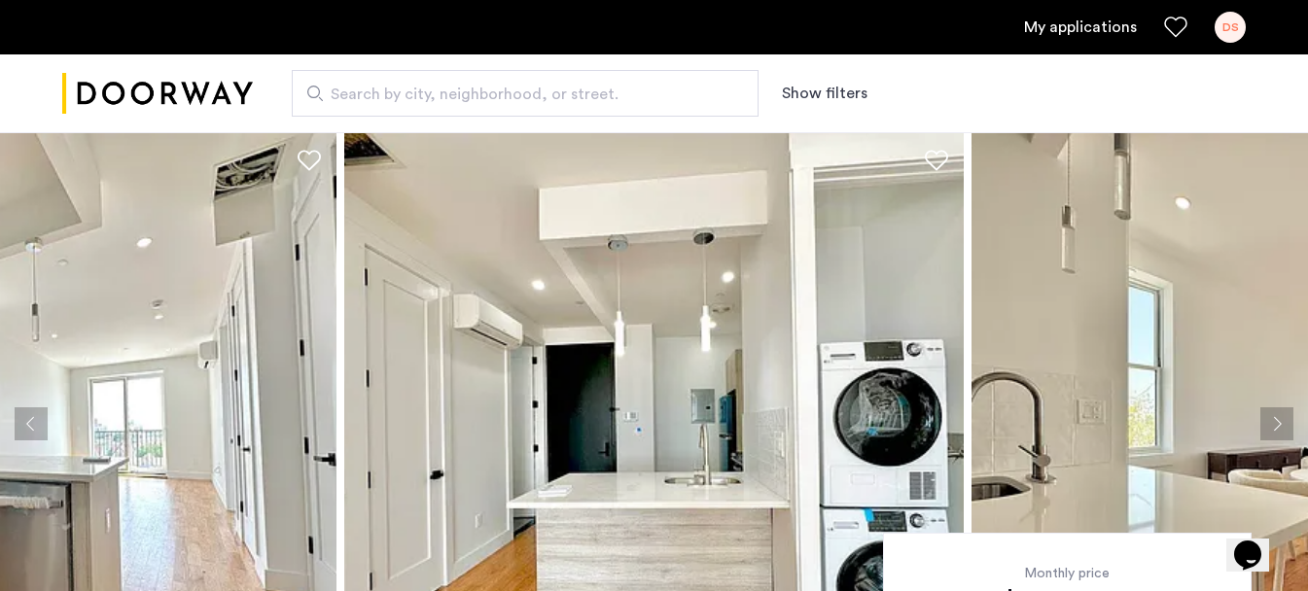
click at [1092, 39] on ul "My applications DS" at bounding box center [653, 27] width 1183 height 31
click at [1089, 32] on link "My applications" at bounding box center [1080, 27] width 113 height 23
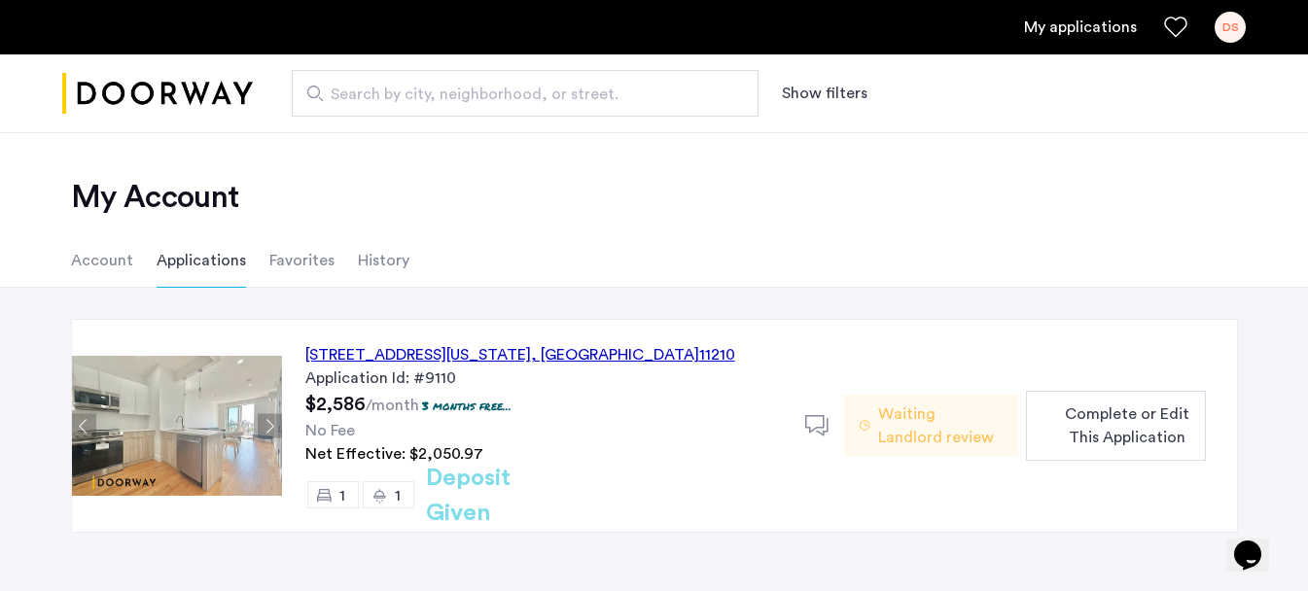
scroll to position [34, 0]
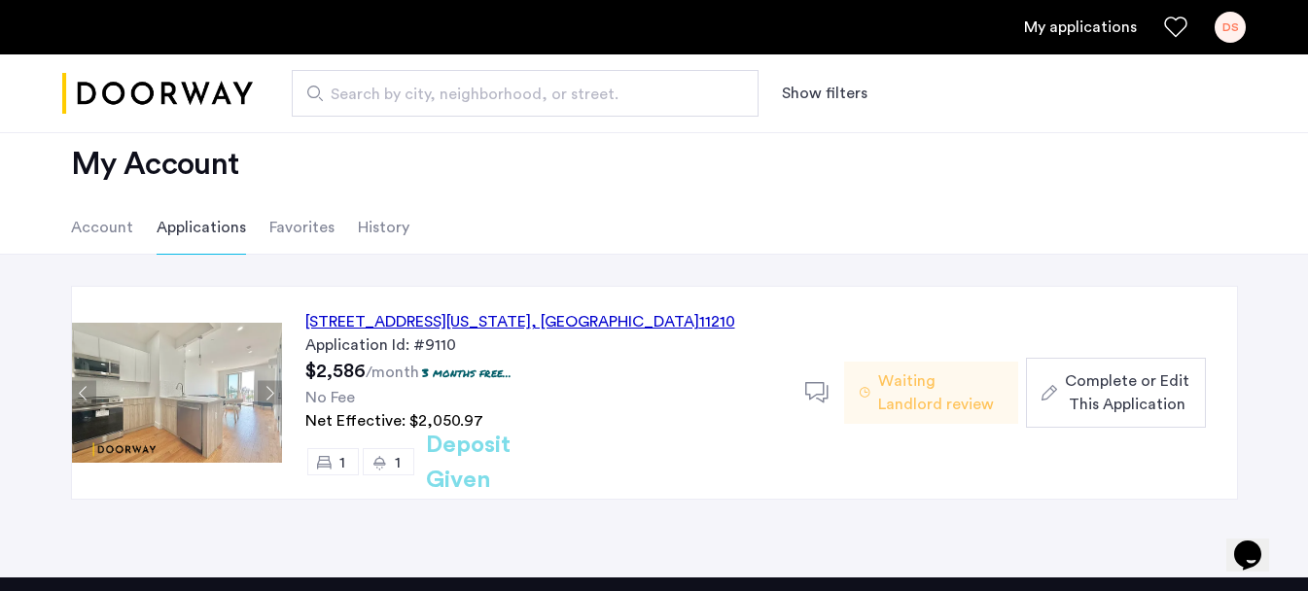
click at [1095, 382] on span "Complete or Edit This Application" at bounding box center [1127, 393] width 124 height 47
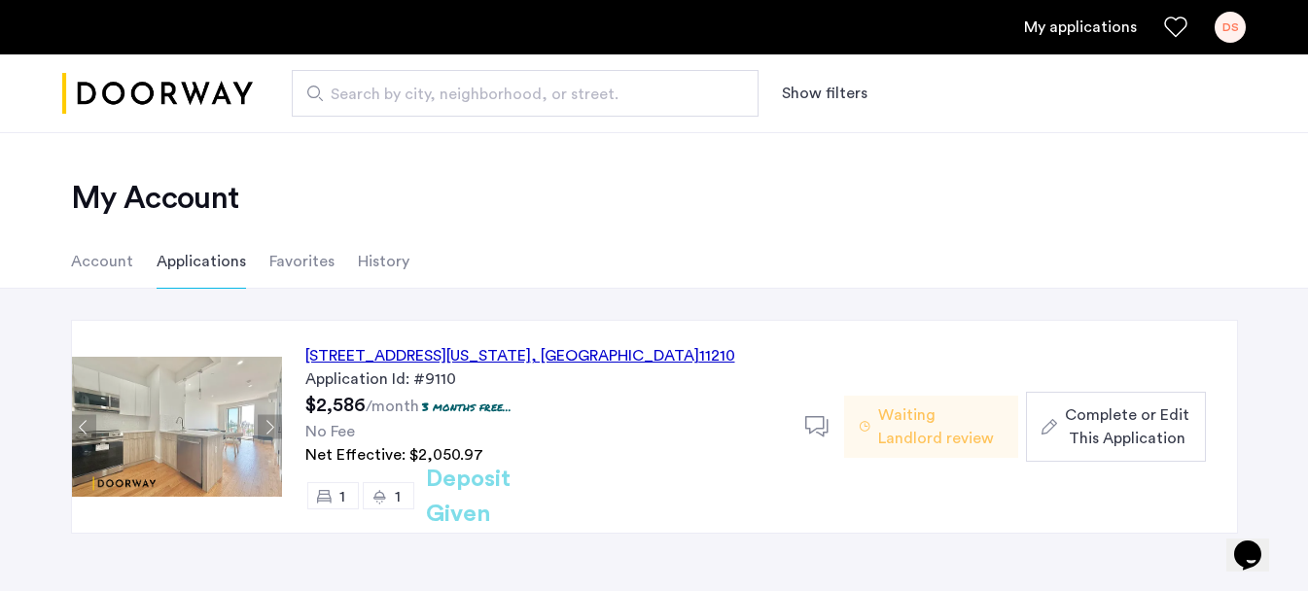
click at [1240, 22] on div "DS" at bounding box center [1230, 27] width 31 height 31
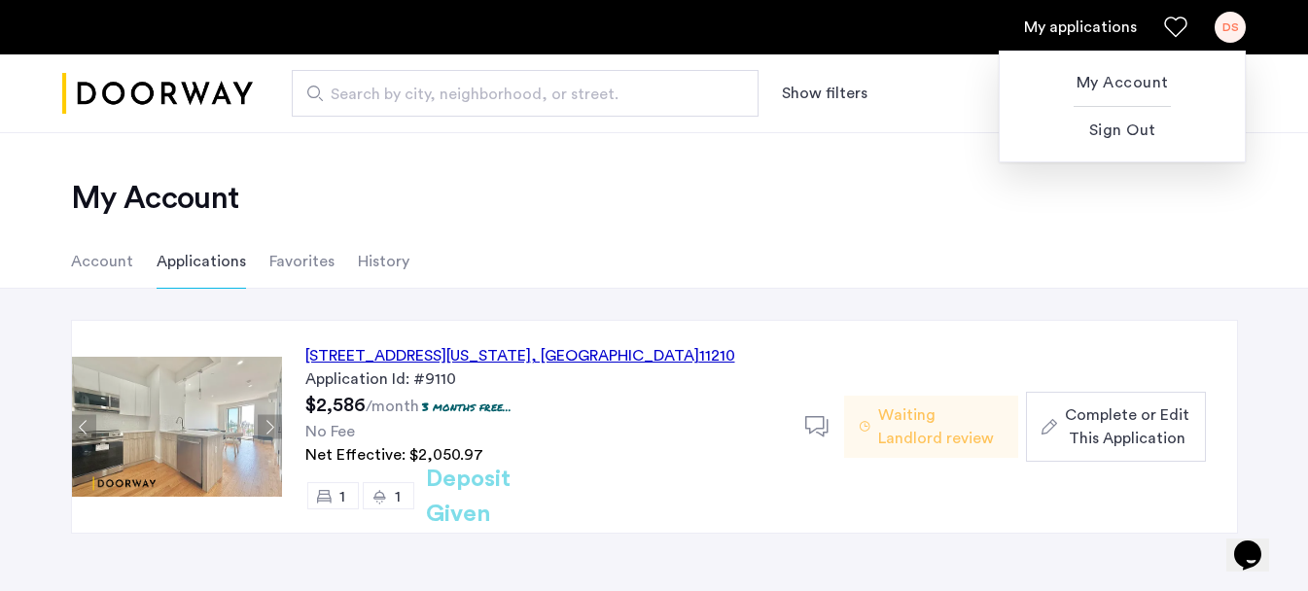
click at [1211, 293] on div at bounding box center [654, 295] width 1308 height 591
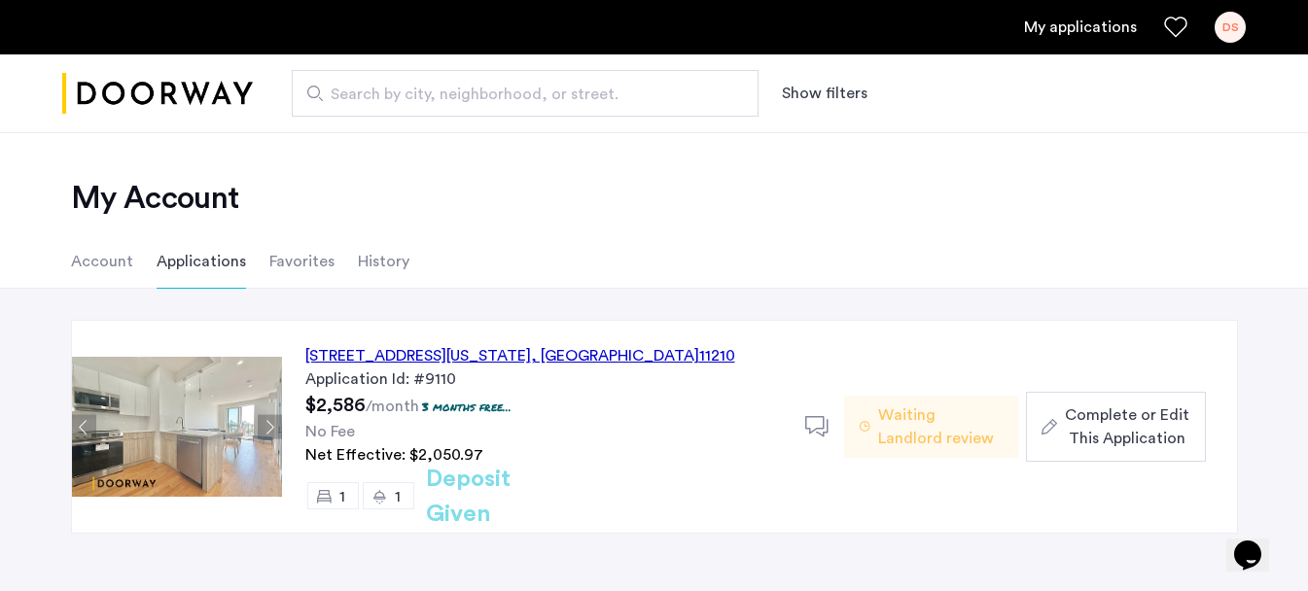
click at [1252, 541] on icon "Chat widget" at bounding box center [1247, 555] width 27 height 29
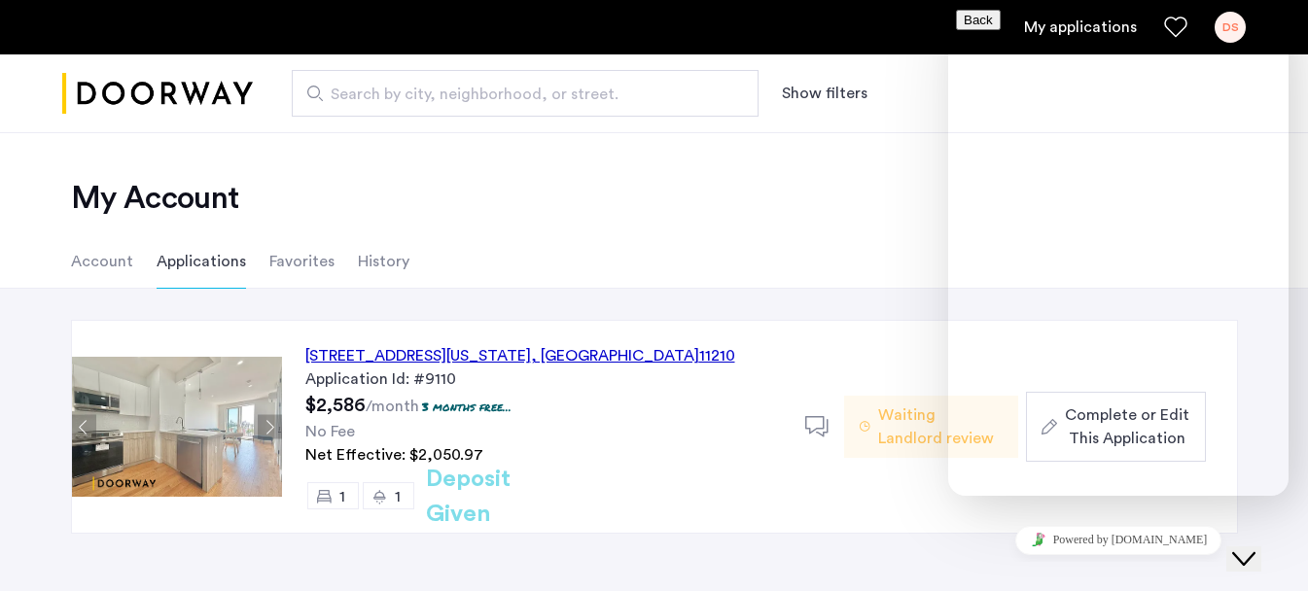
click at [886, 191] on h2 "My Account" at bounding box center [654, 198] width 1167 height 39
click at [1250, 548] on icon "Close Chat This icon closes the chat window." at bounding box center [1243, 558] width 23 height 23
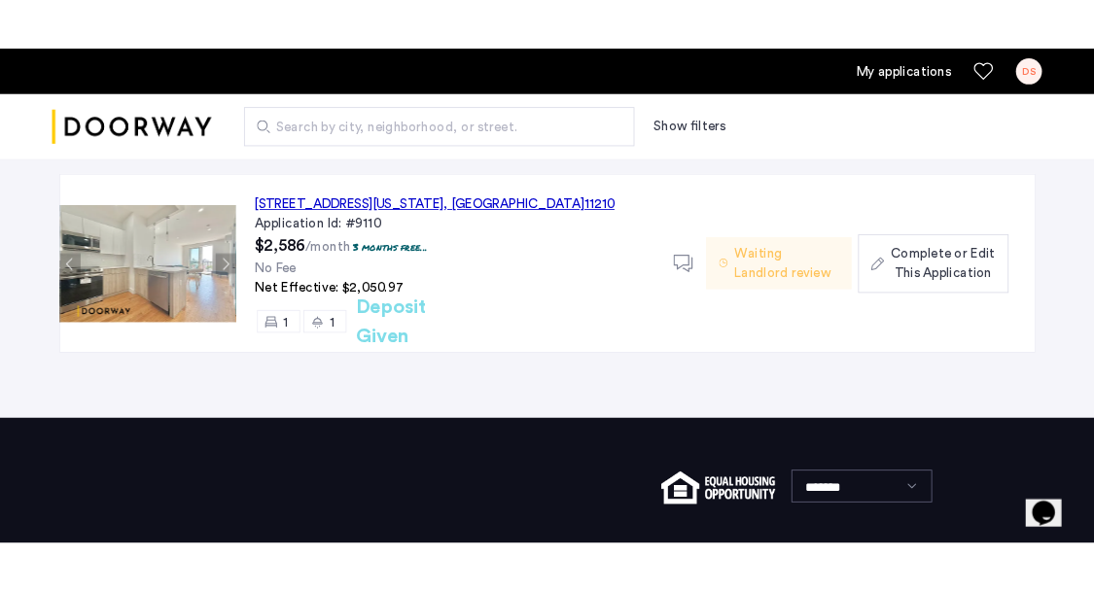
scroll to position [56, 0]
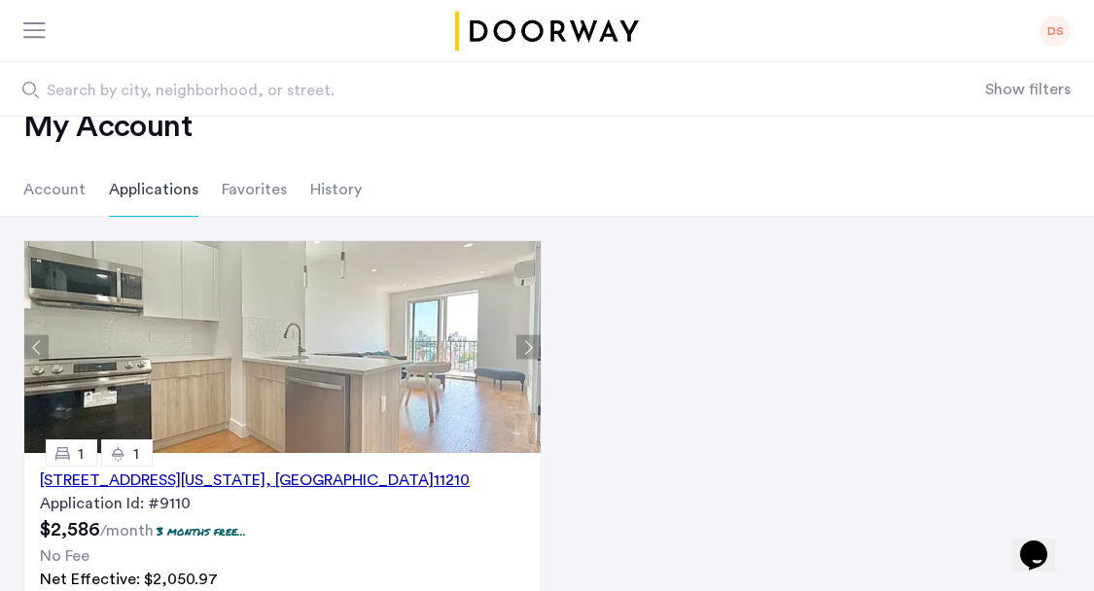
click at [531, 343] on button "Next apartment" at bounding box center [528, 347] width 24 height 24
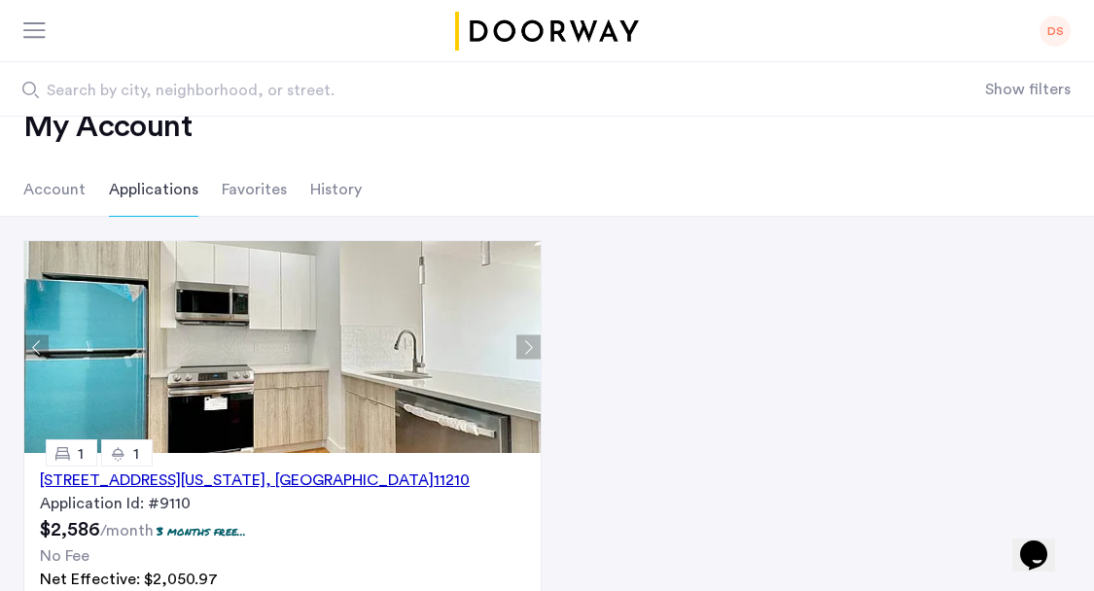
click at [534, 345] on button "Next apartment" at bounding box center [528, 347] width 24 height 24
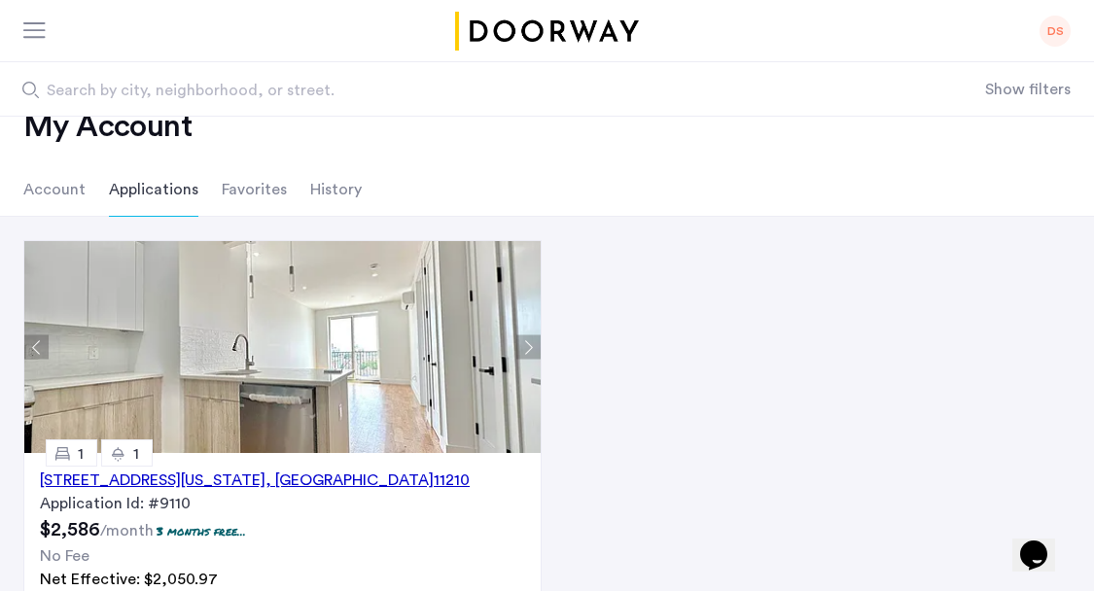
click at [533, 352] on button "Next apartment" at bounding box center [528, 347] width 24 height 24
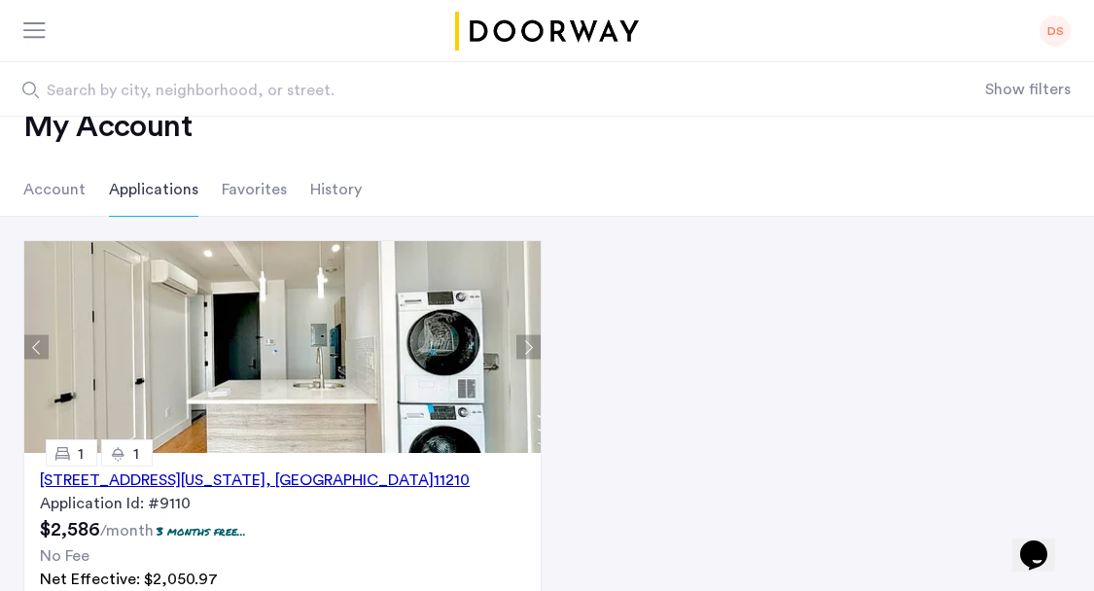
click at [541, 351] on button "Next apartment" at bounding box center [528, 347] width 24 height 24
